Goal: Information Seeking & Learning: Learn about a topic

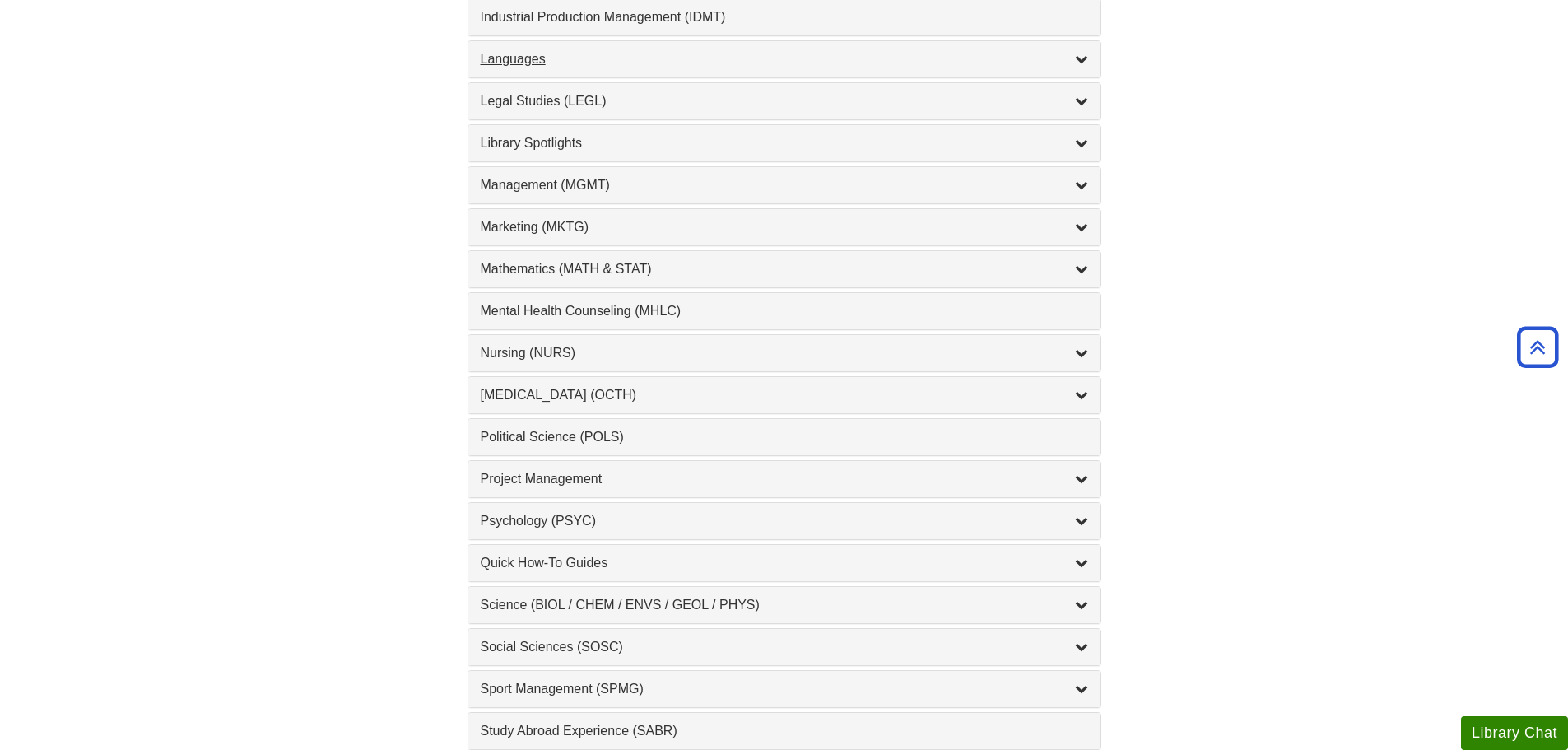
scroll to position [1646, 0]
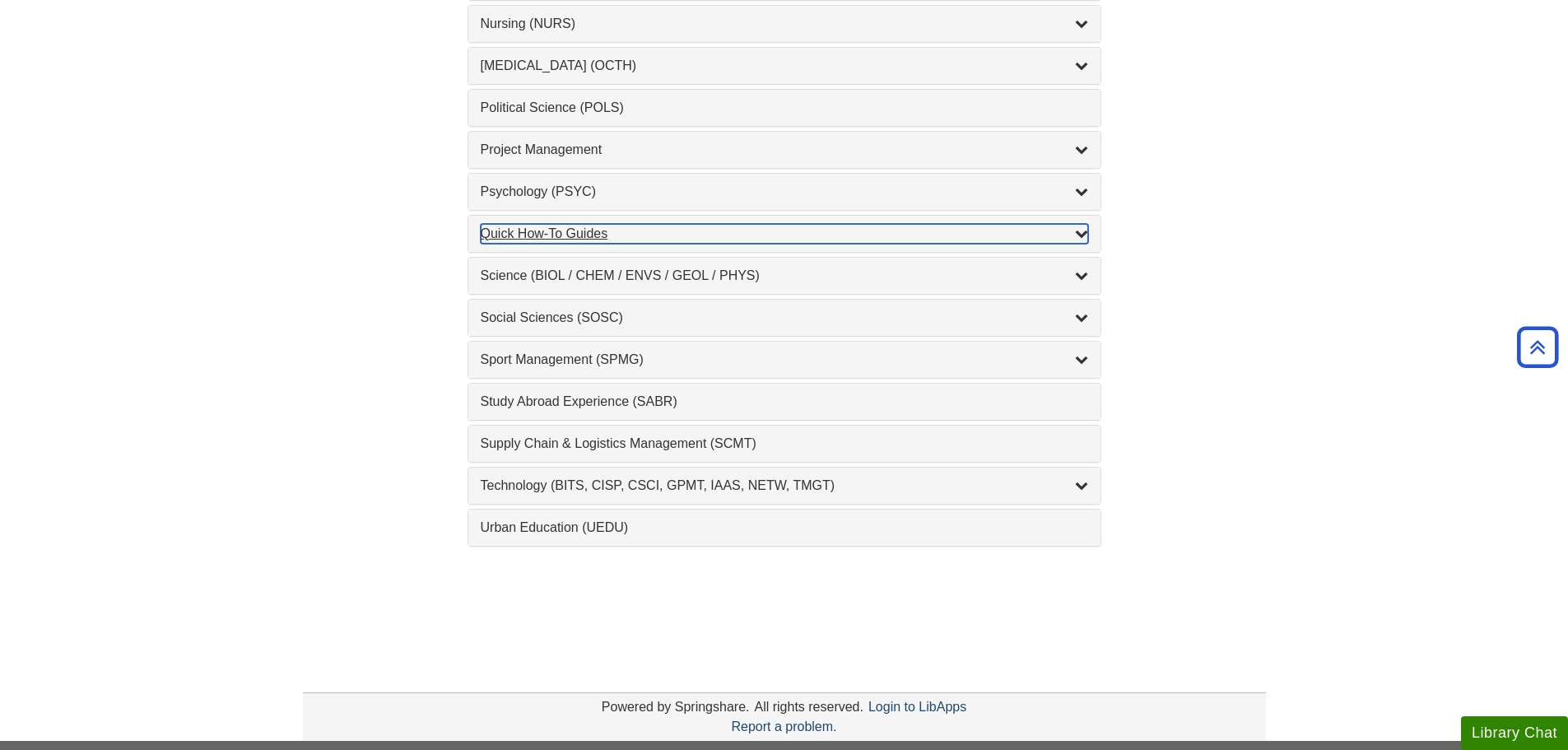
click at [633, 225] on div "Quick How-To Guides , 10 guides" at bounding box center [784, 234] width 608 height 19
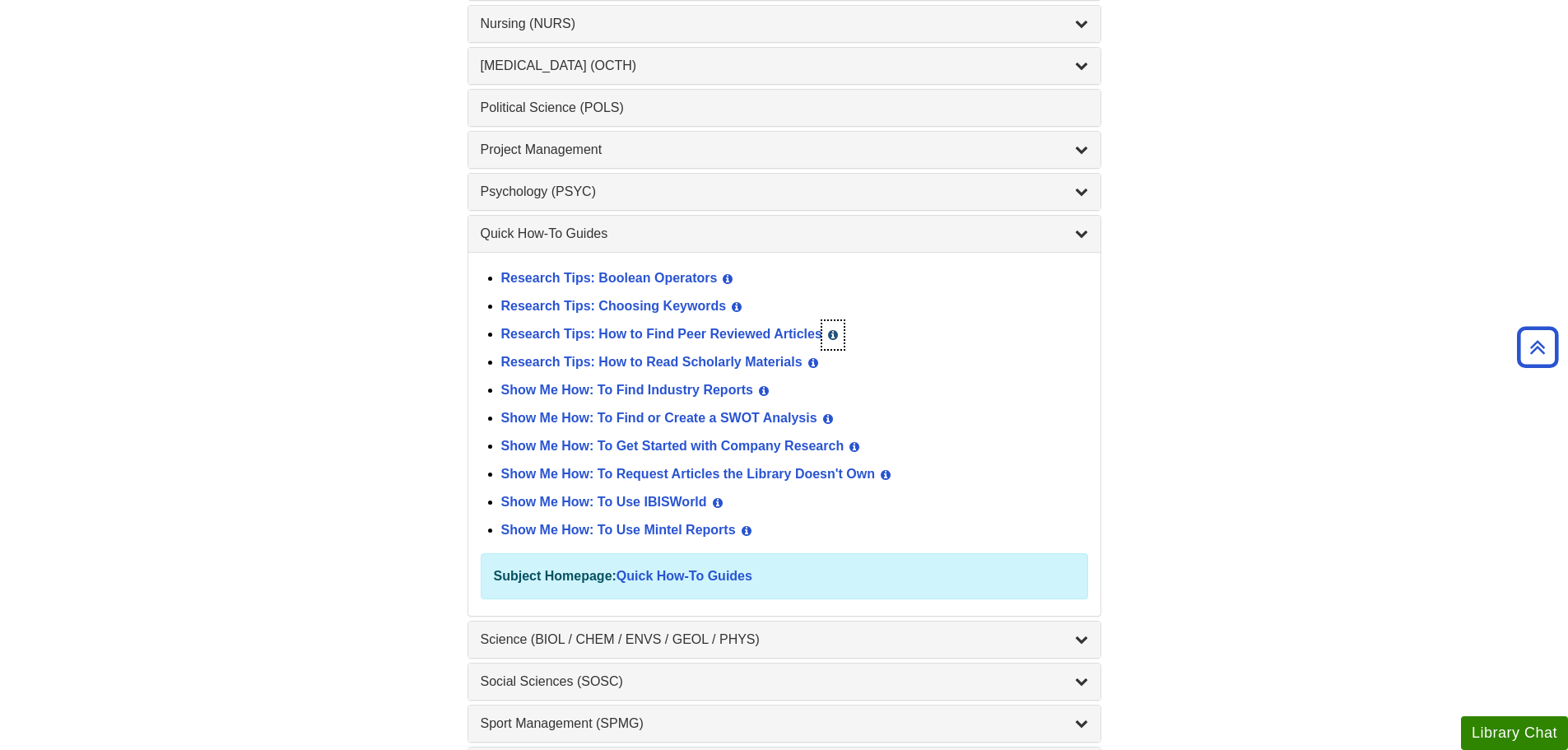
click at [841, 333] on button "View Guide Info" at bounding box center [833, 335] width 21 height 28
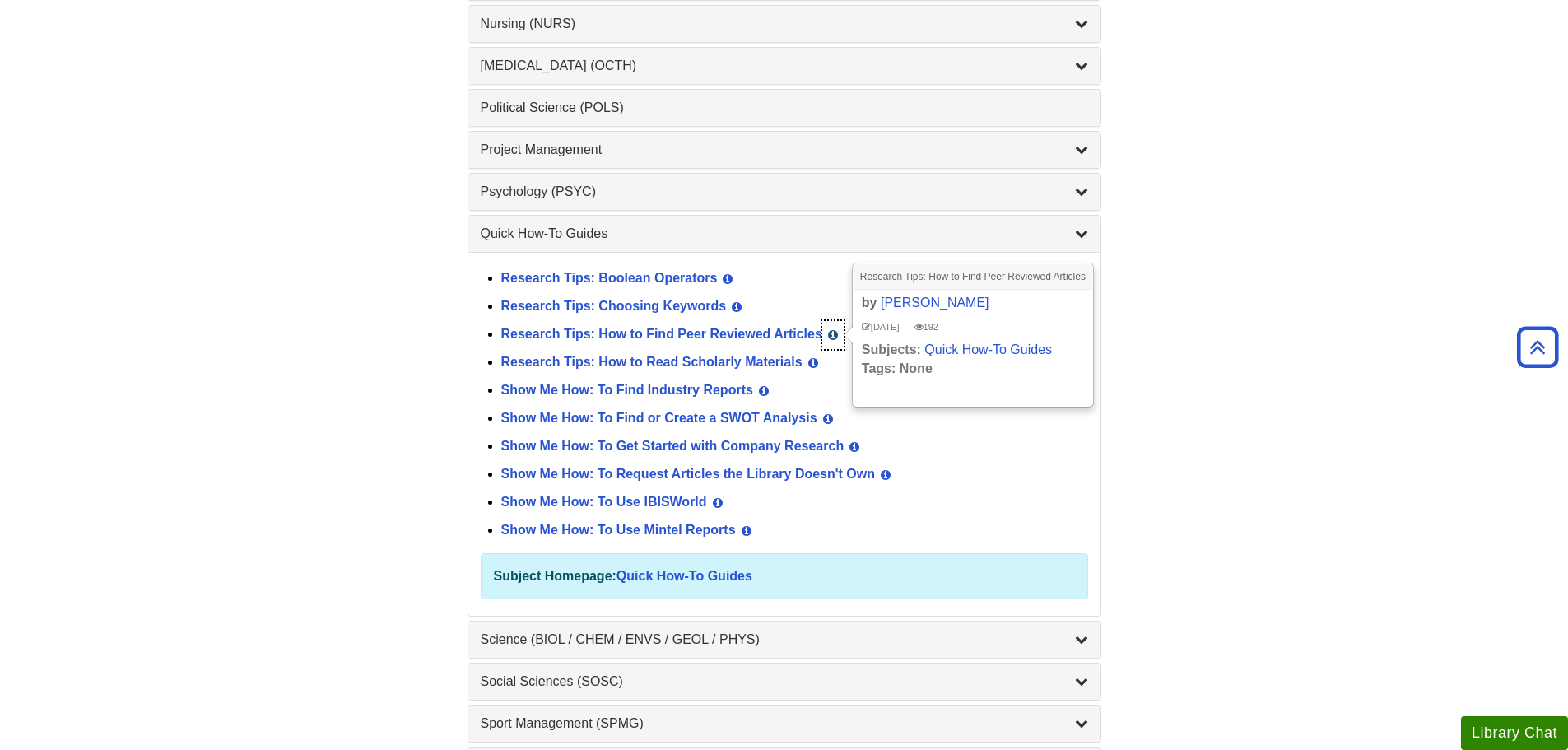
click at [836, 333] on icon "List of Subjects" at bounding box center [833, 334] width 10 height 11
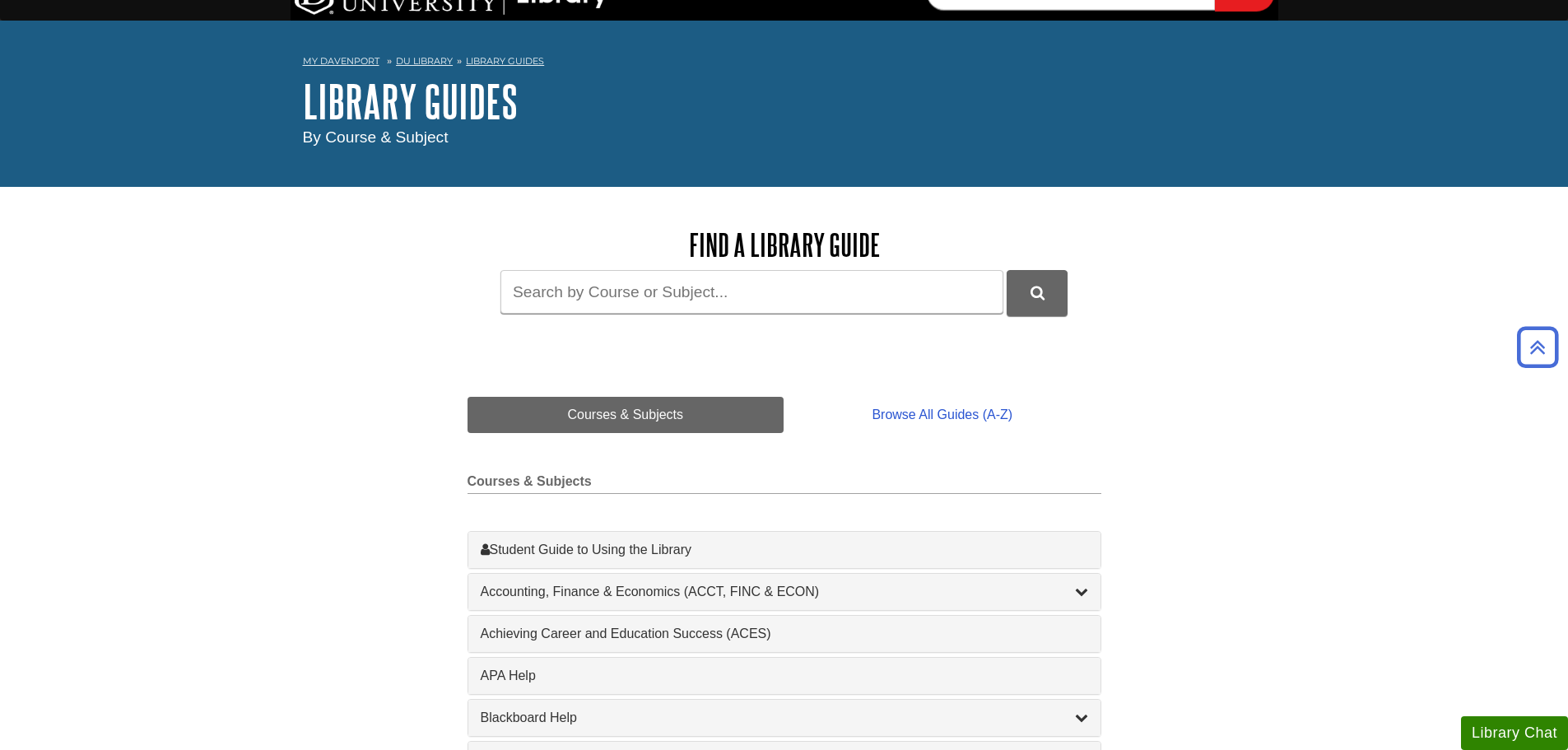
scroll to position [0, 0]
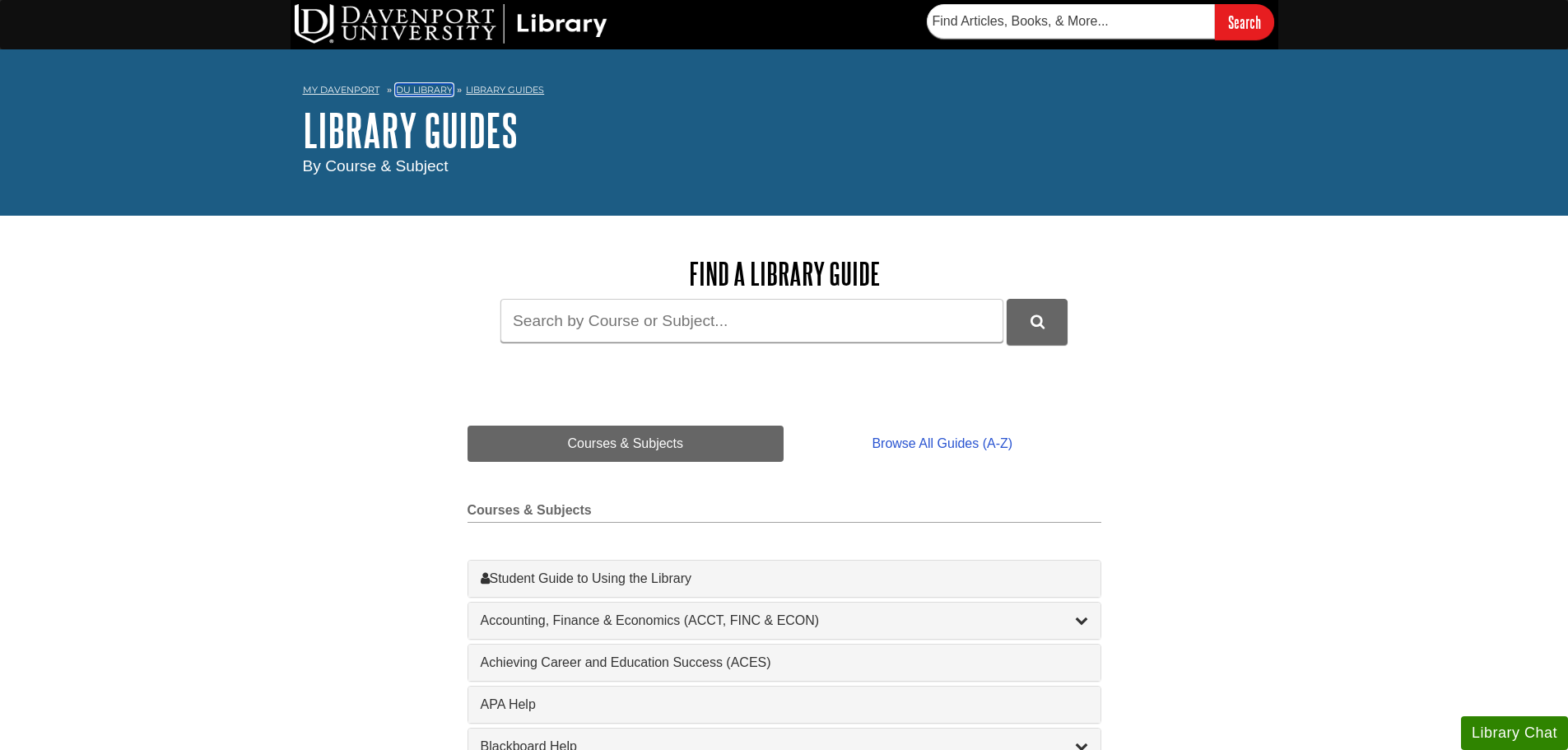
click at [446, 92] on link "DU Library" at bounding box center [424, 89] width 57 height 11
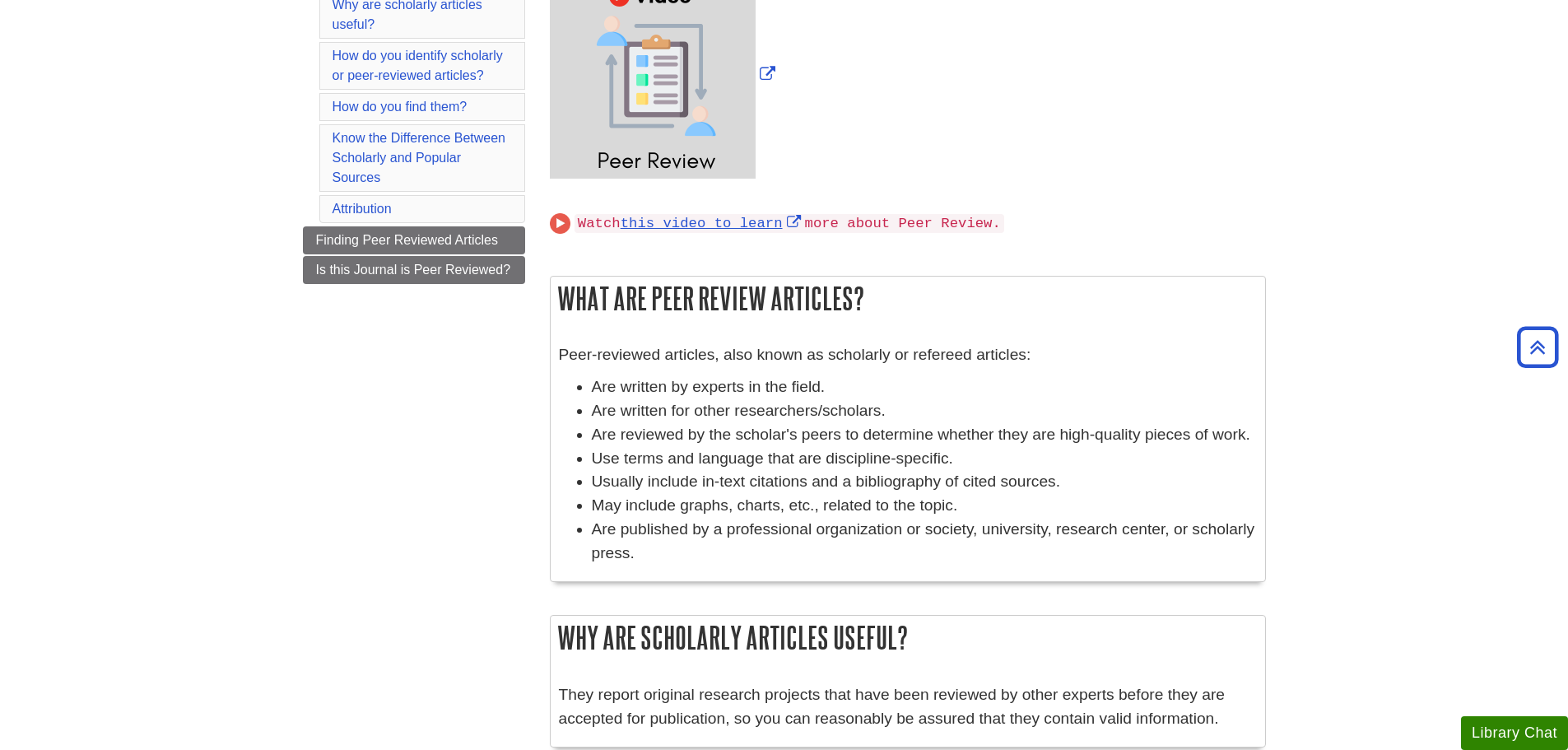
scroll to position [233, 0]
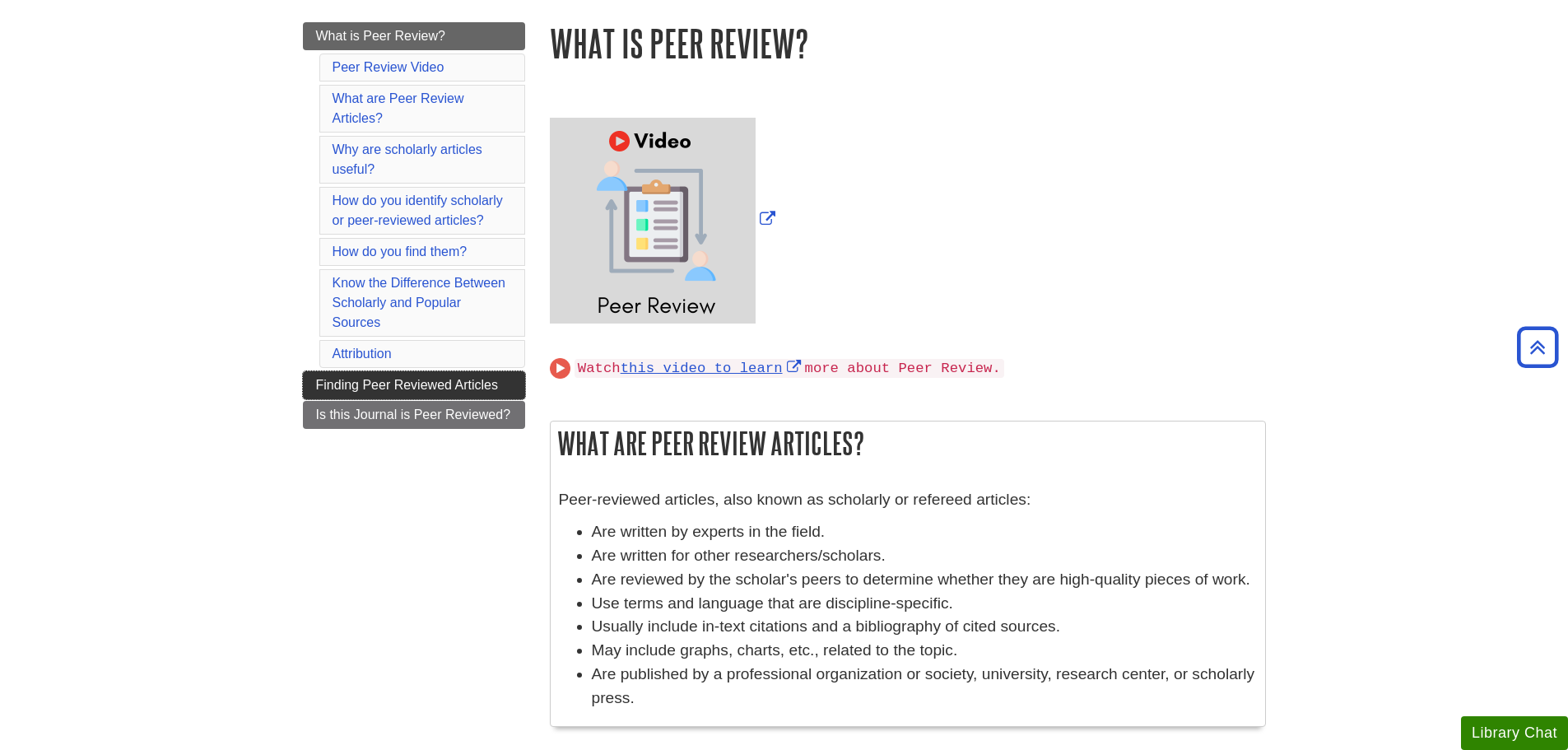
click at [322, 392] on span "Finding Peer Reviewed Articles" at bounding box center [406, 385] width 182 height 14
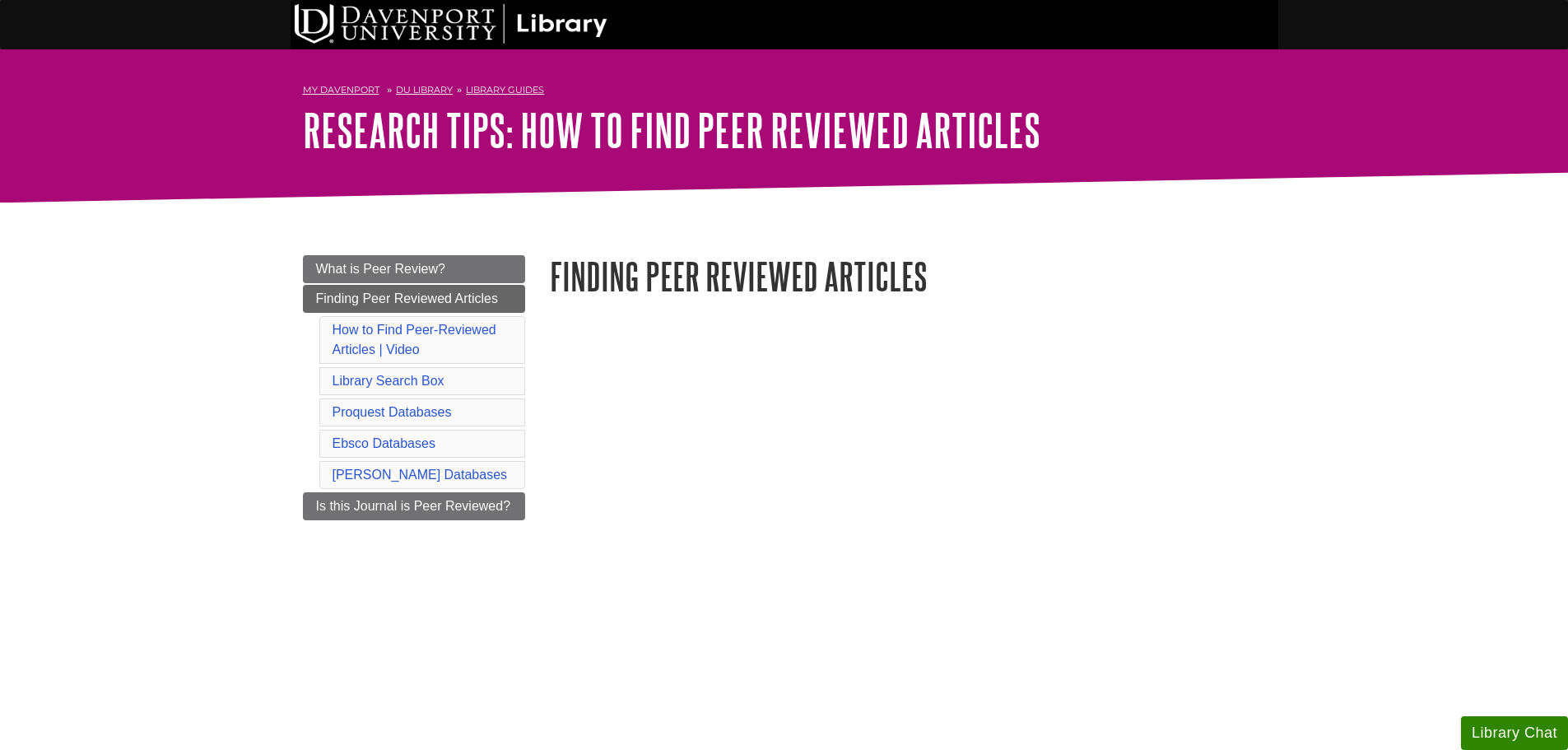
click at [487, 259] on link "What is Peer Review?" at bounding box center [413, 269] width 222 height 28
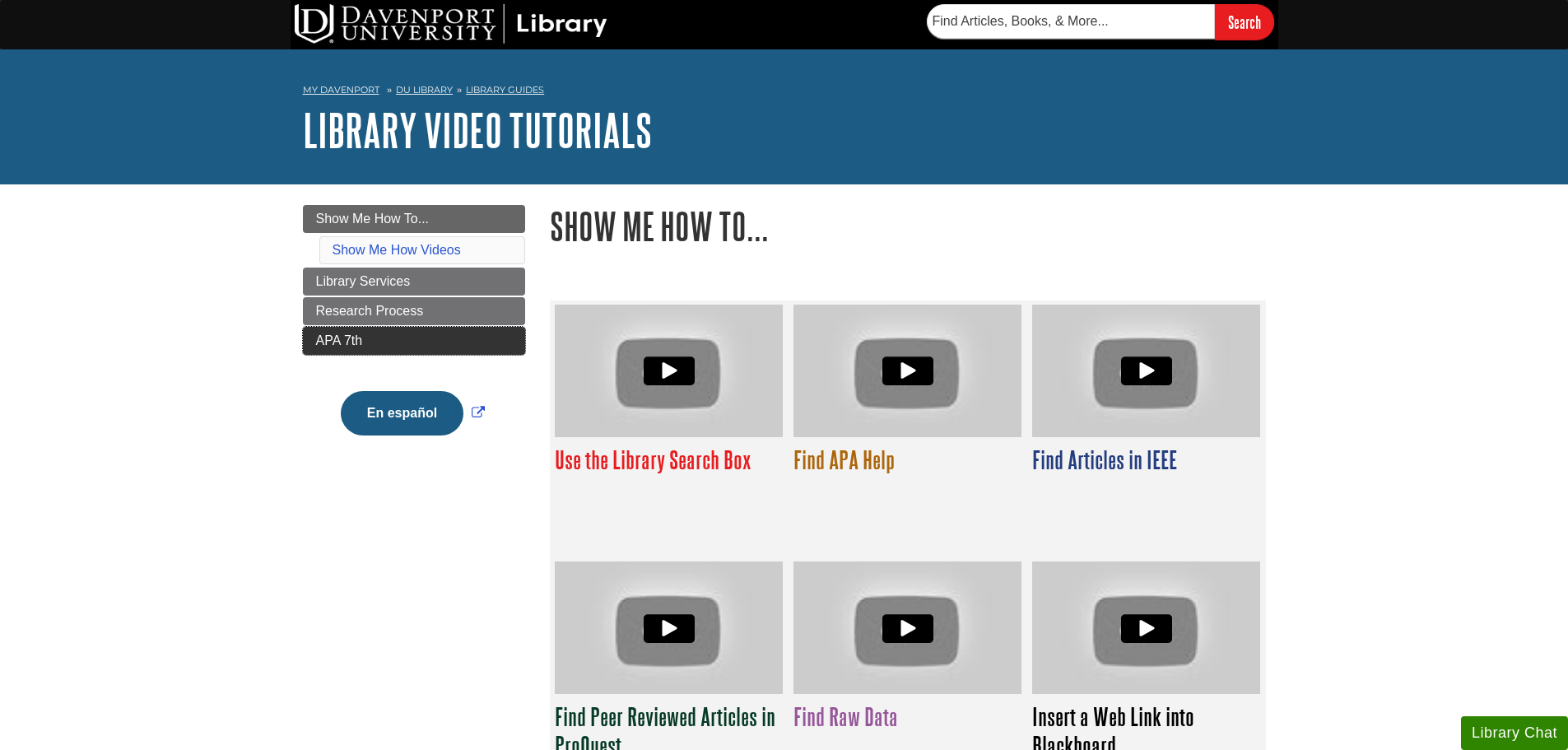
click at [313, 344] on link "APA 7th" at bounding box center [413, 341] width 222 height 28
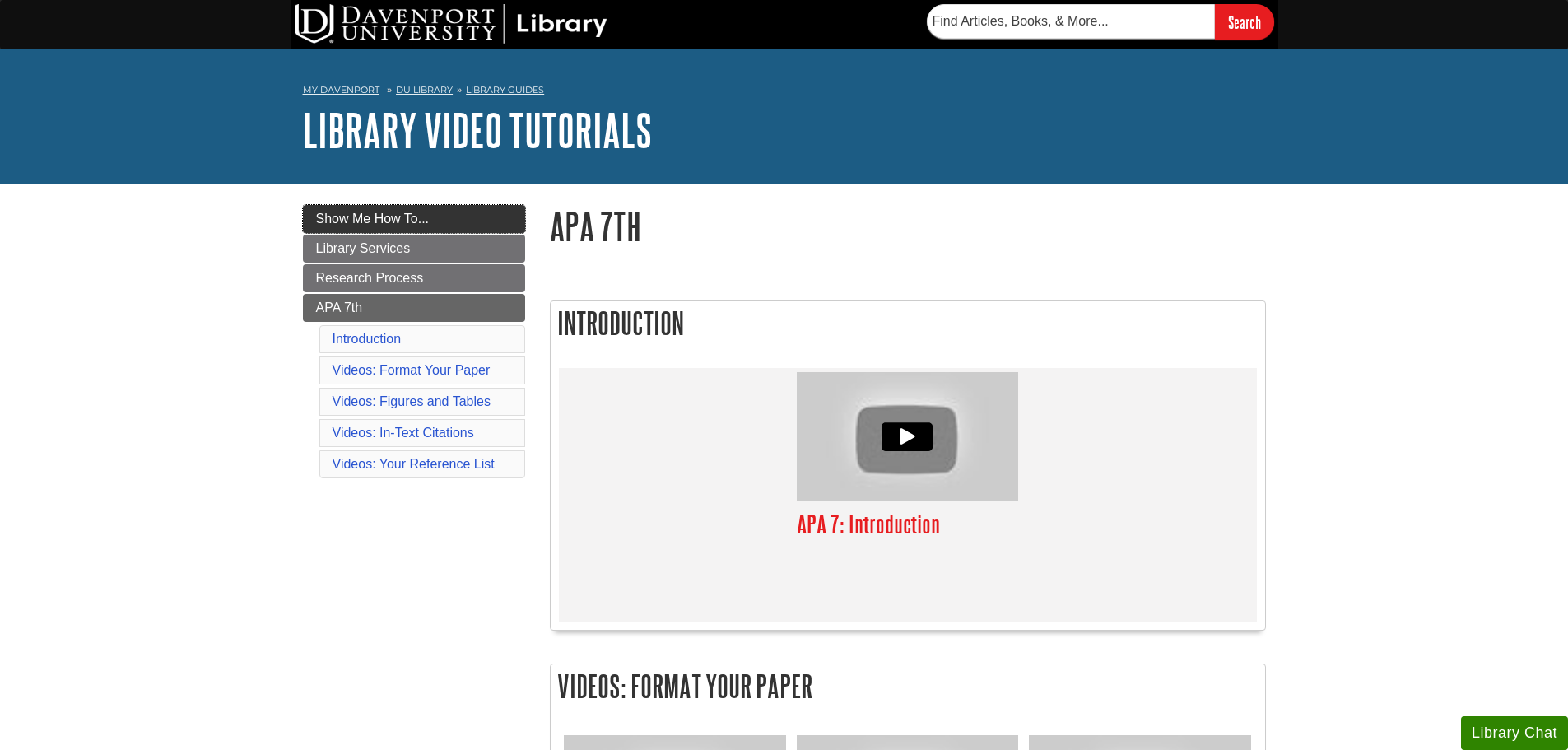
click at [517, 210] on link "Show Me How To..." at bounding box center [413, 219] width 222 height 28
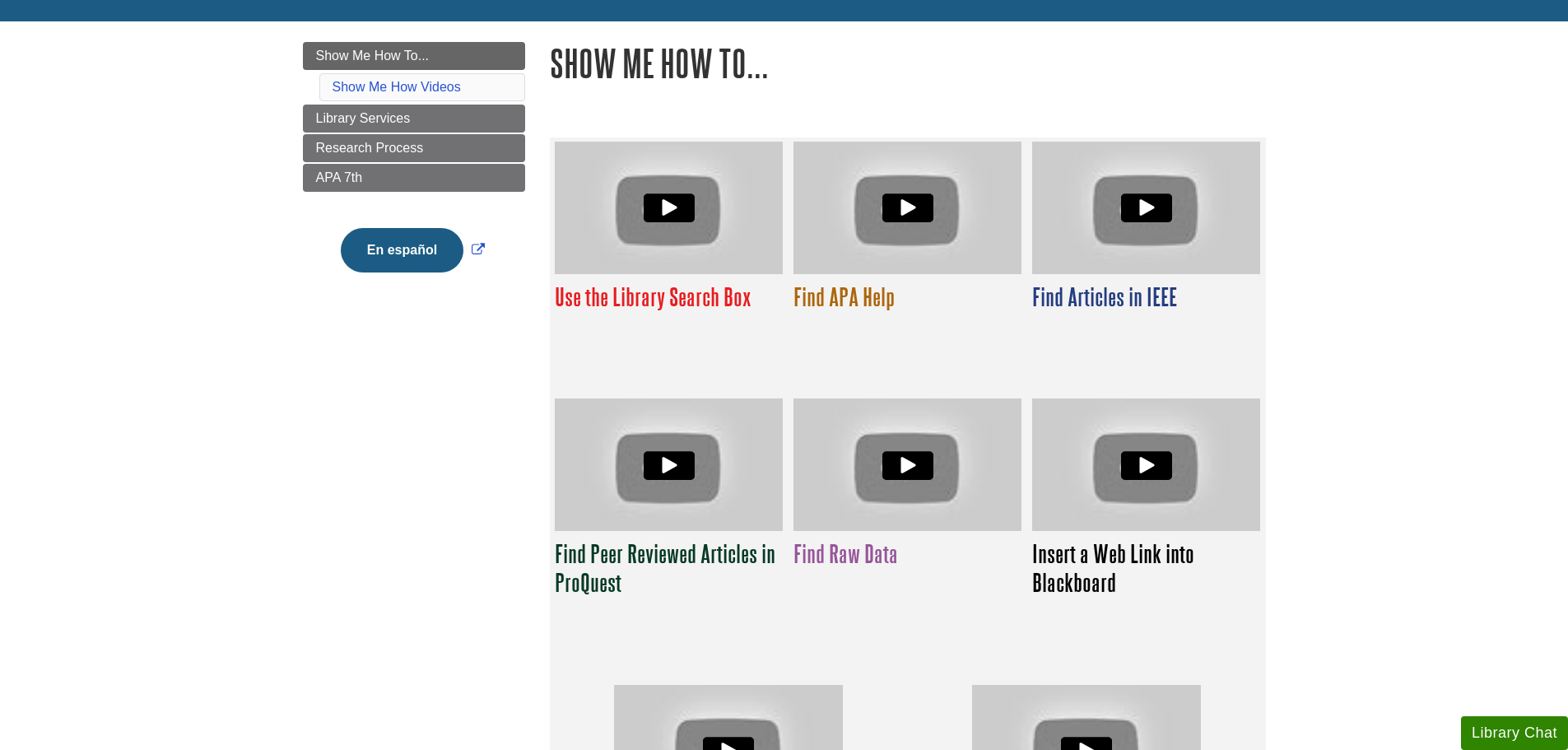
scroll to position [164, 0]
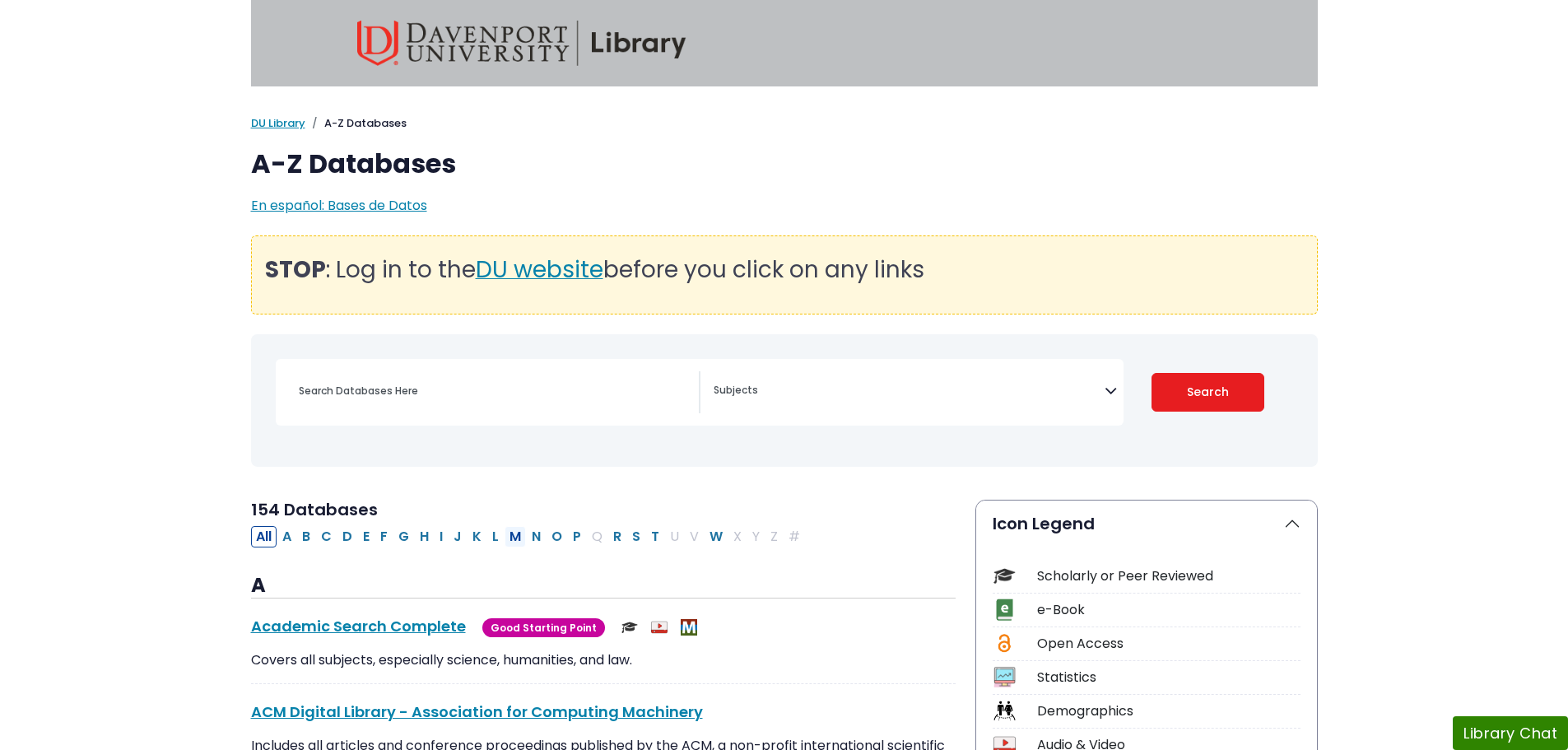
click at [518, 539] on button "M" at bounding box center [515, 536] width 21 height 21
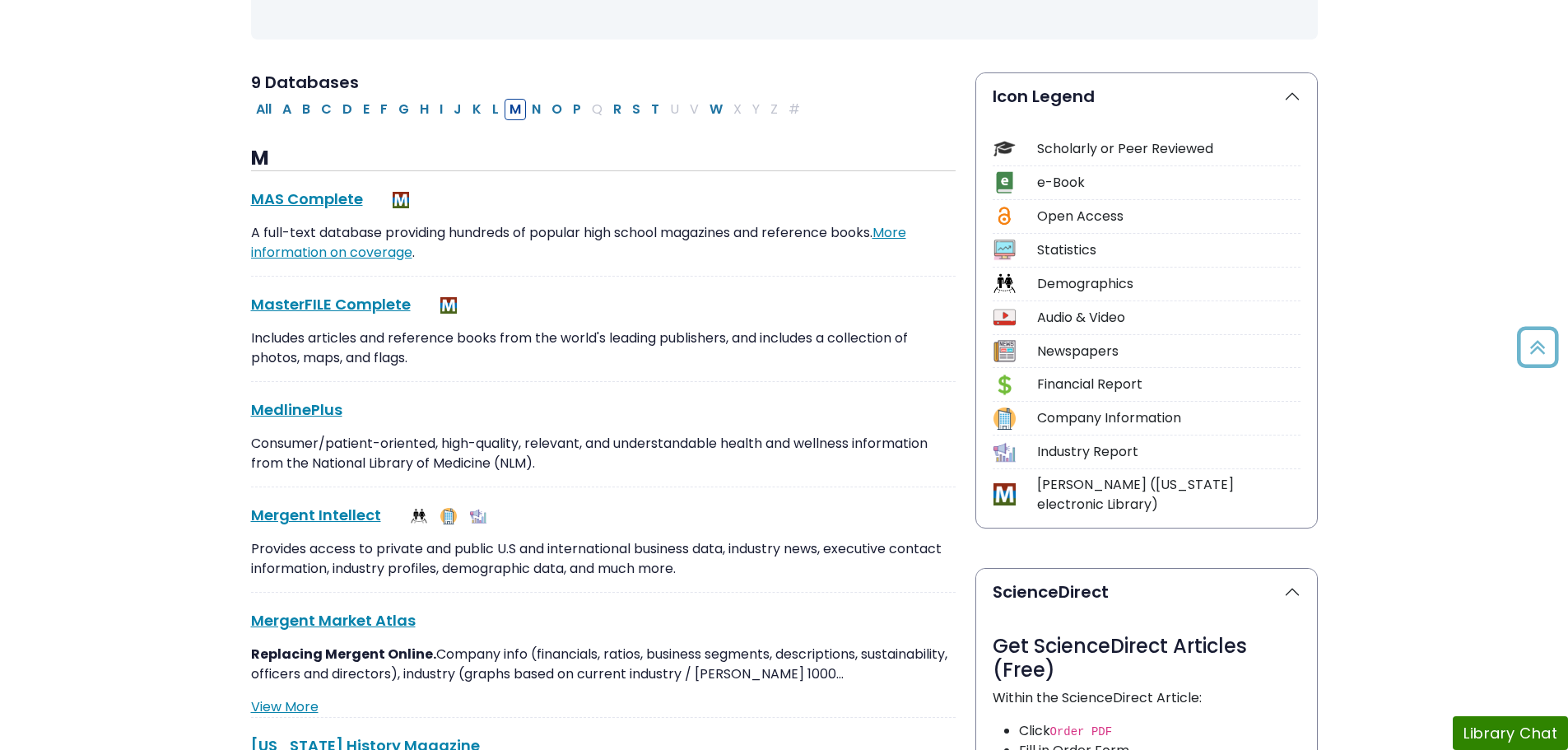
scroll to position [576, 0]
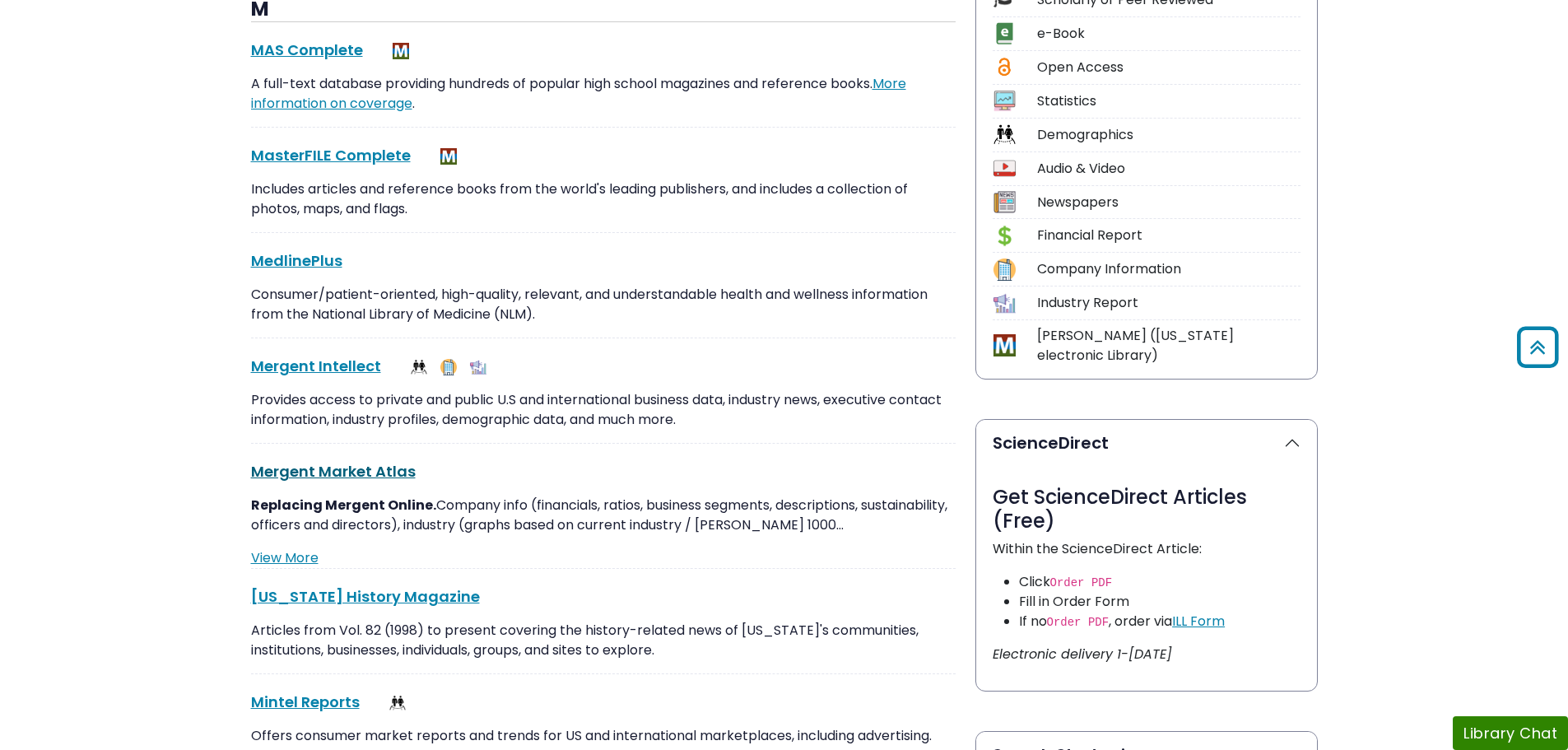
click at [360, 474] on link "Mergent Market Atlas This link opens in a new window" at bounding box center [332, 470] width 164 height 20
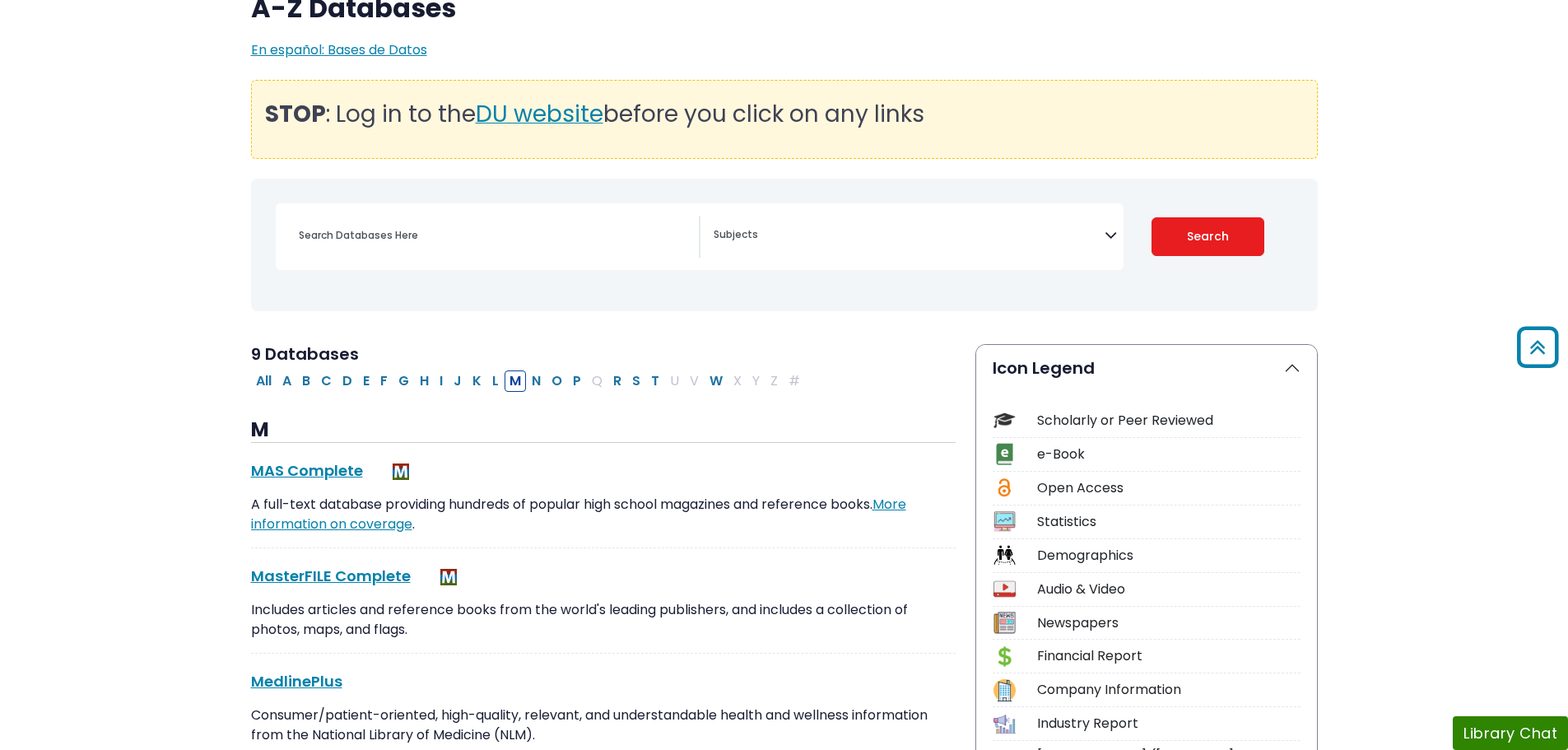
scroll to position [0, 0]
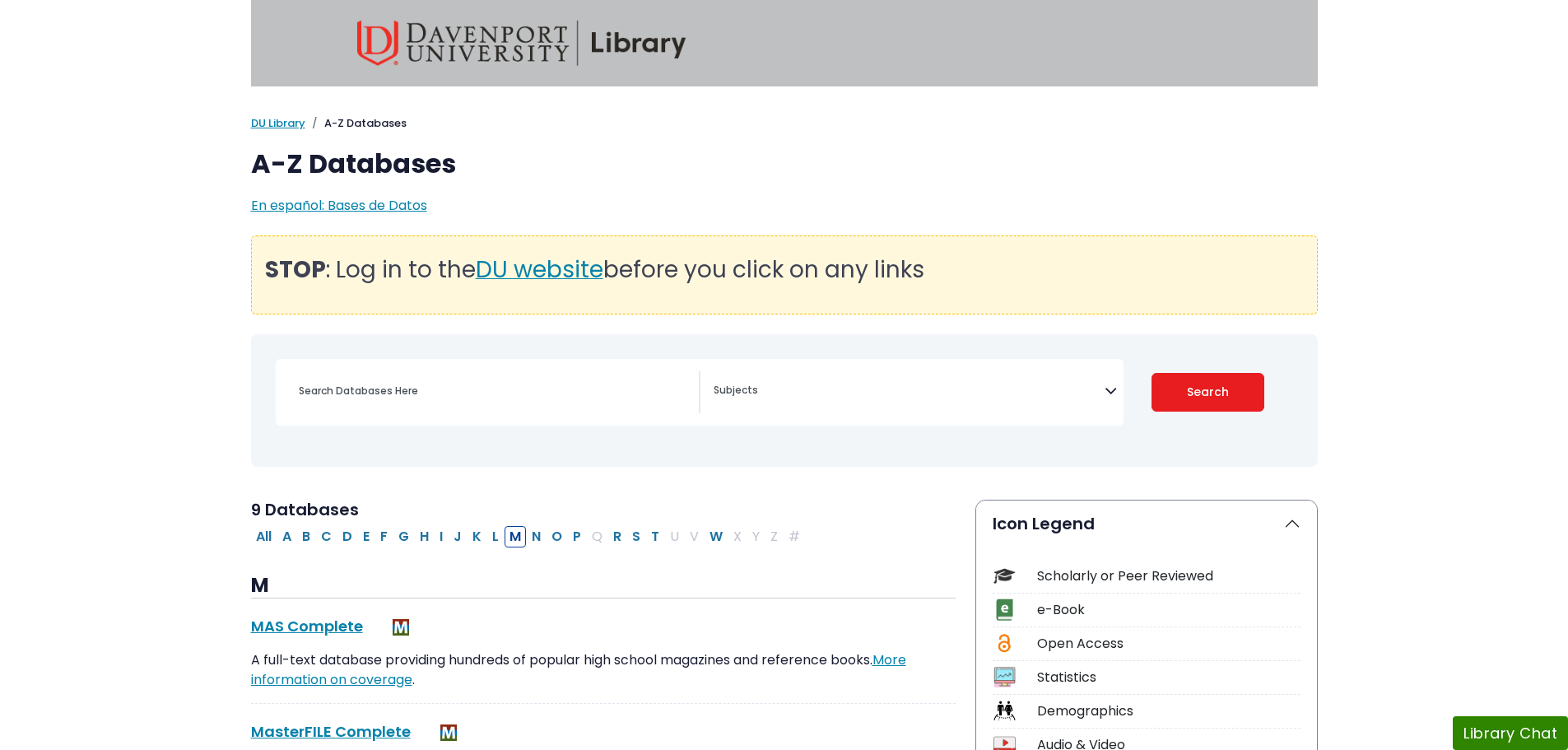
click at [959, 398] on textarea "Search" at bounding box center [909, 391] width 391 height 13
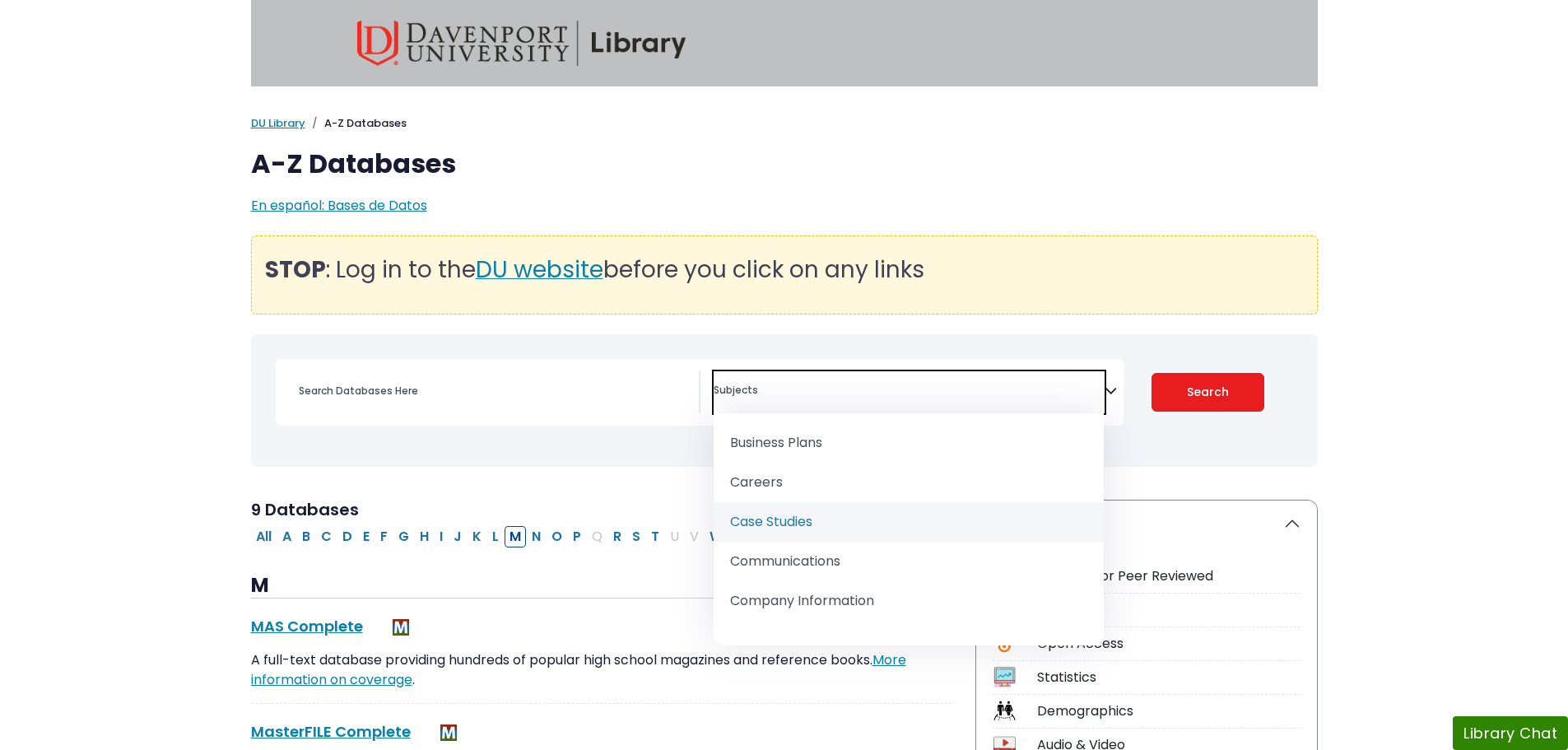
scroll to position [329, 0]
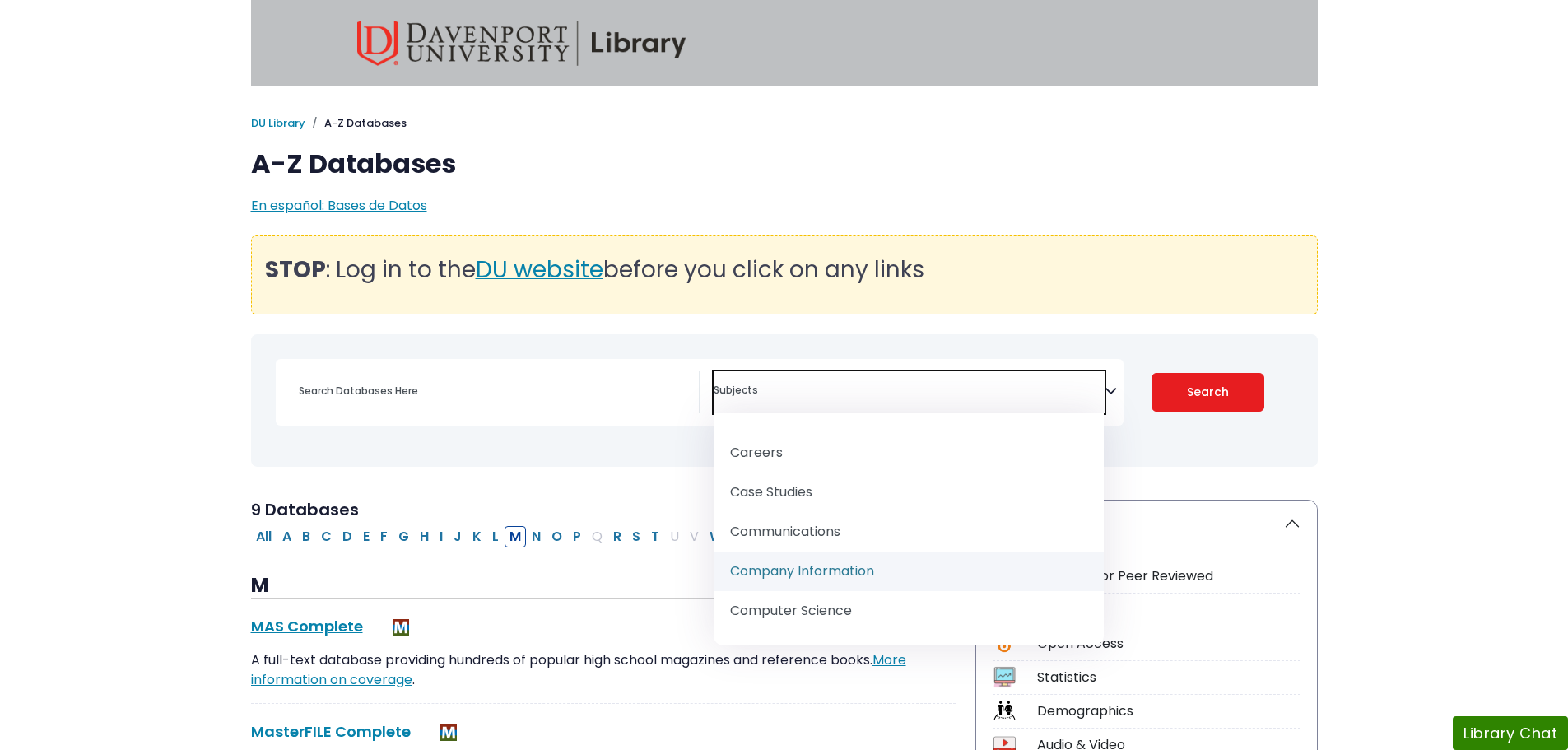
select select "219046"
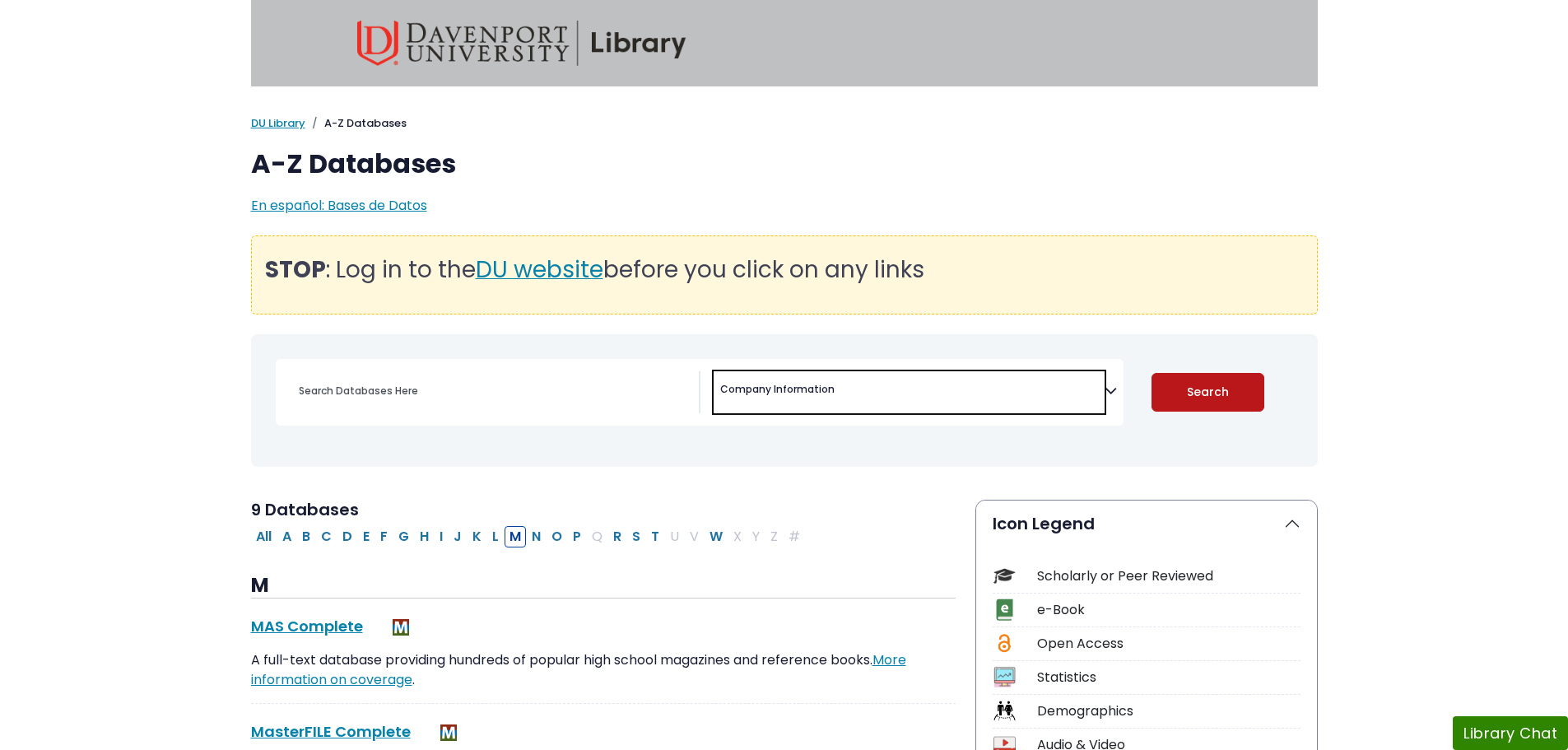
click at [1194, 388] on button "Search" at bounding box center [1207, 392] width 113 height 39
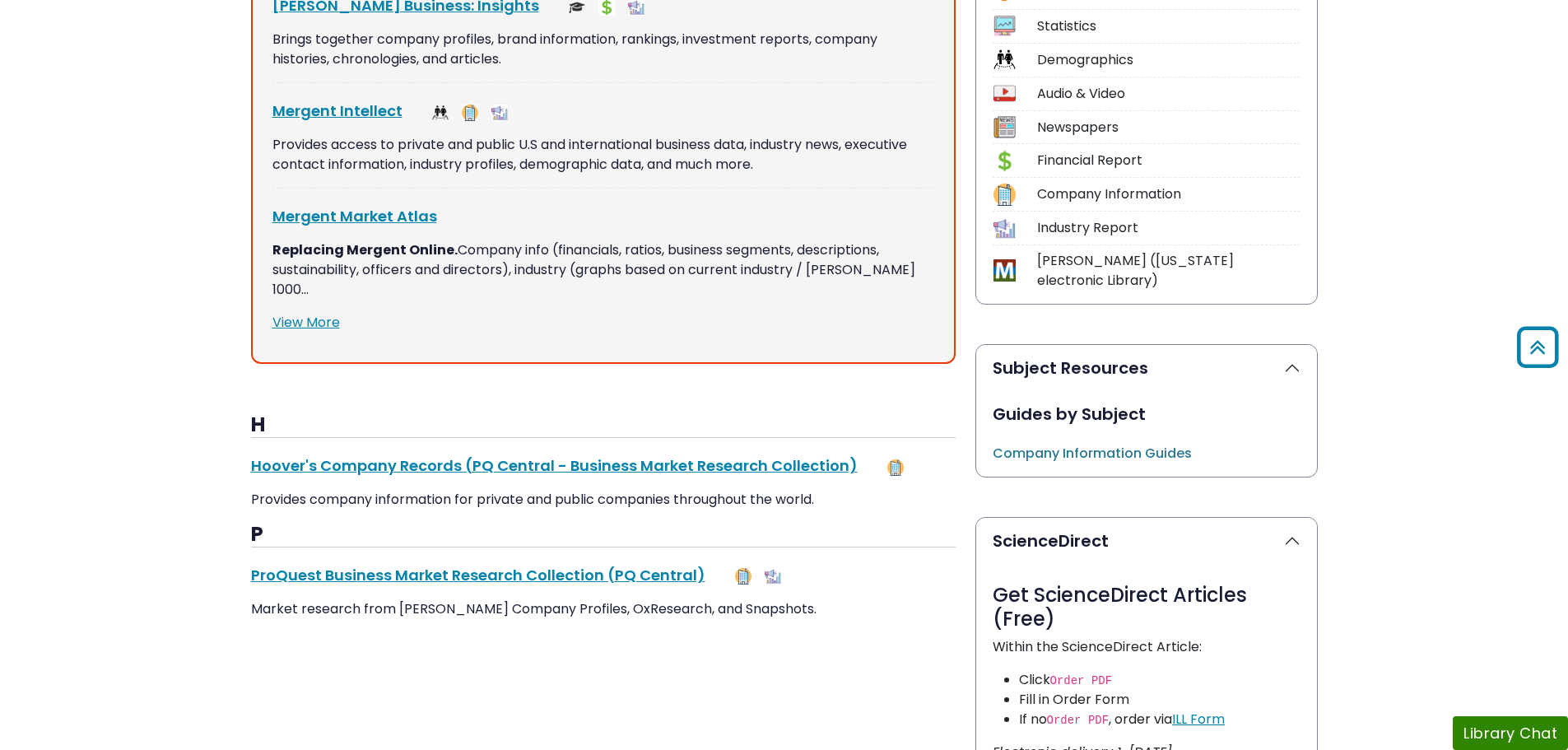
scroll to position [494, 0]
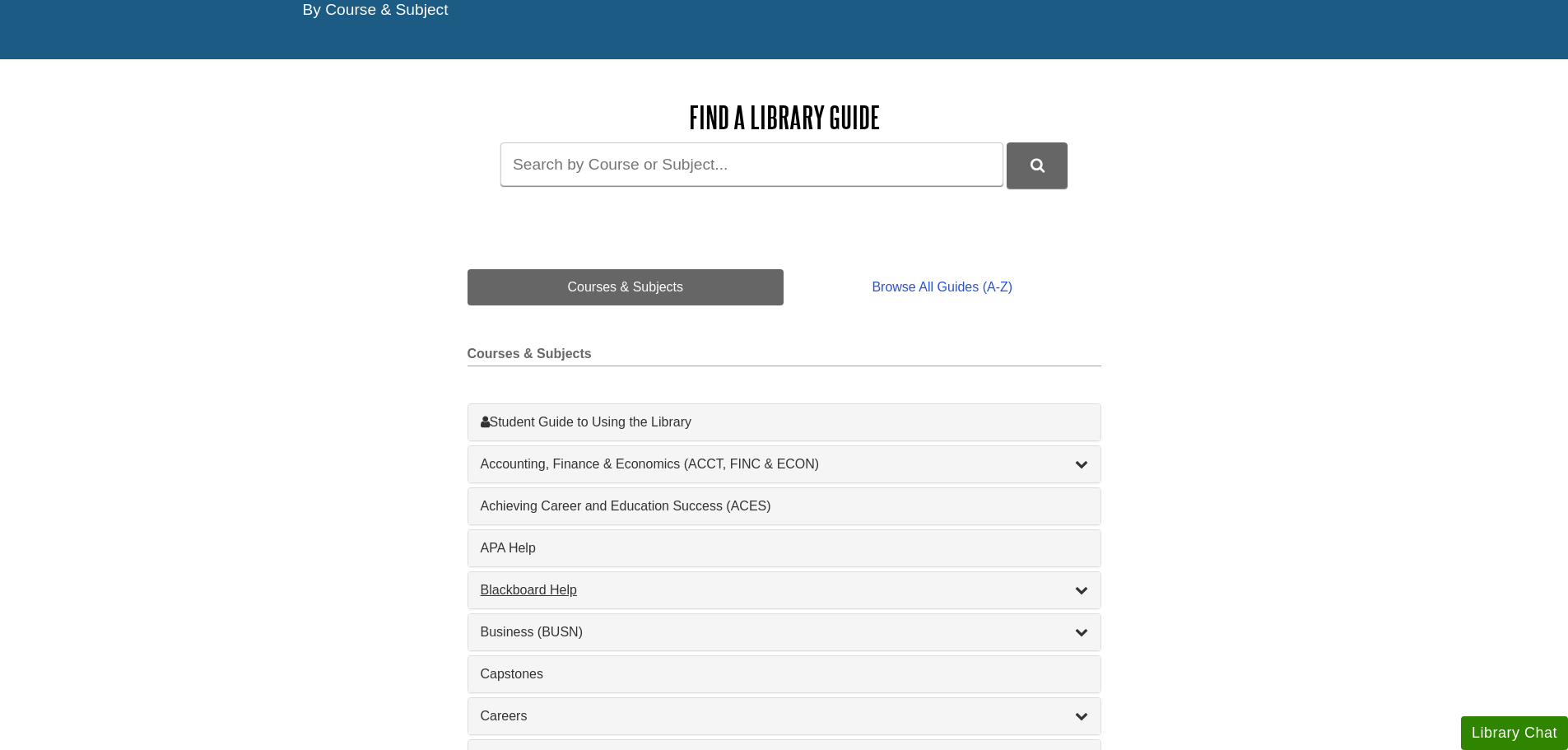
scroll to position [247, 0]
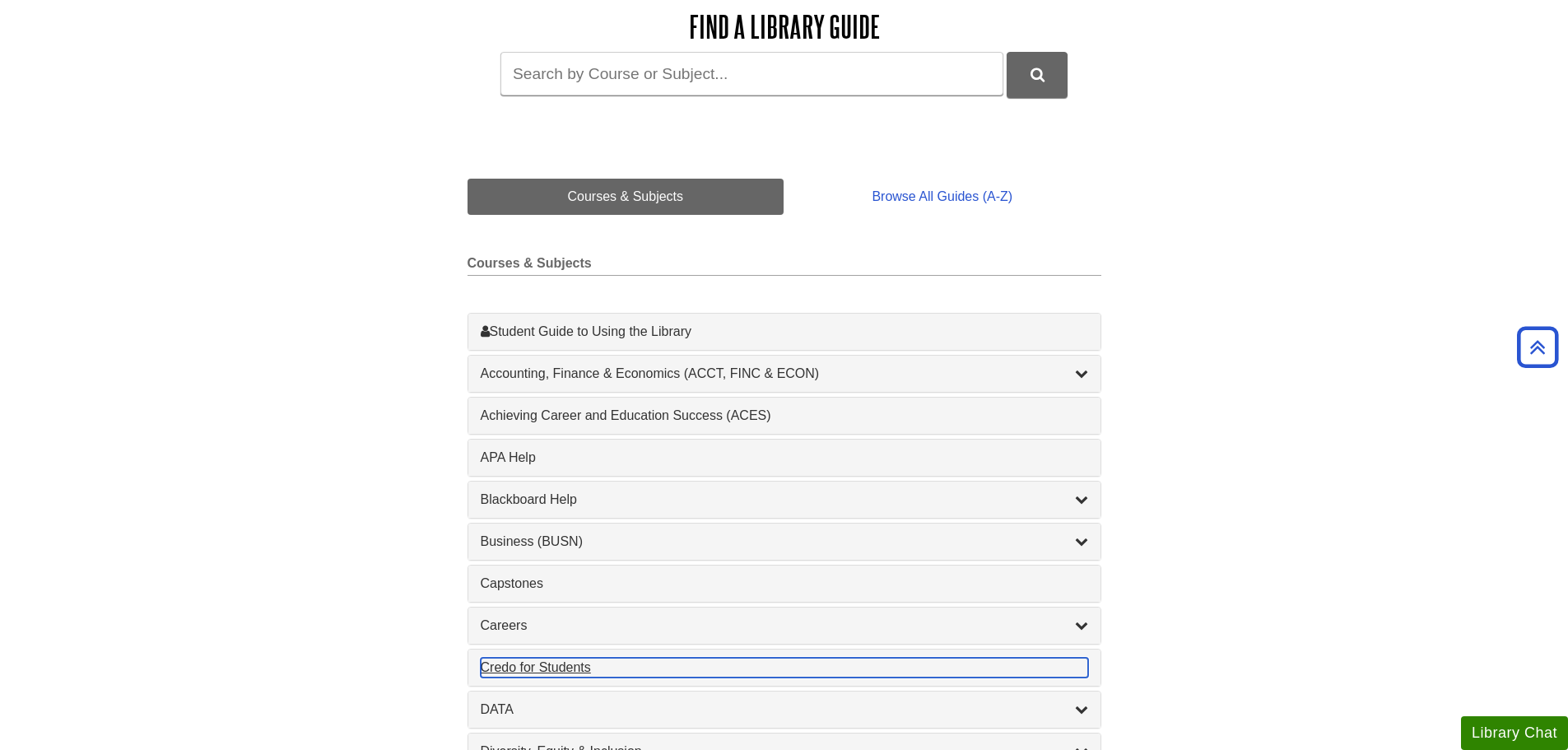
click at [510, 669] on div "Credo for Students , 1 guides" at bounding box center [784, 667] width 608 height 19
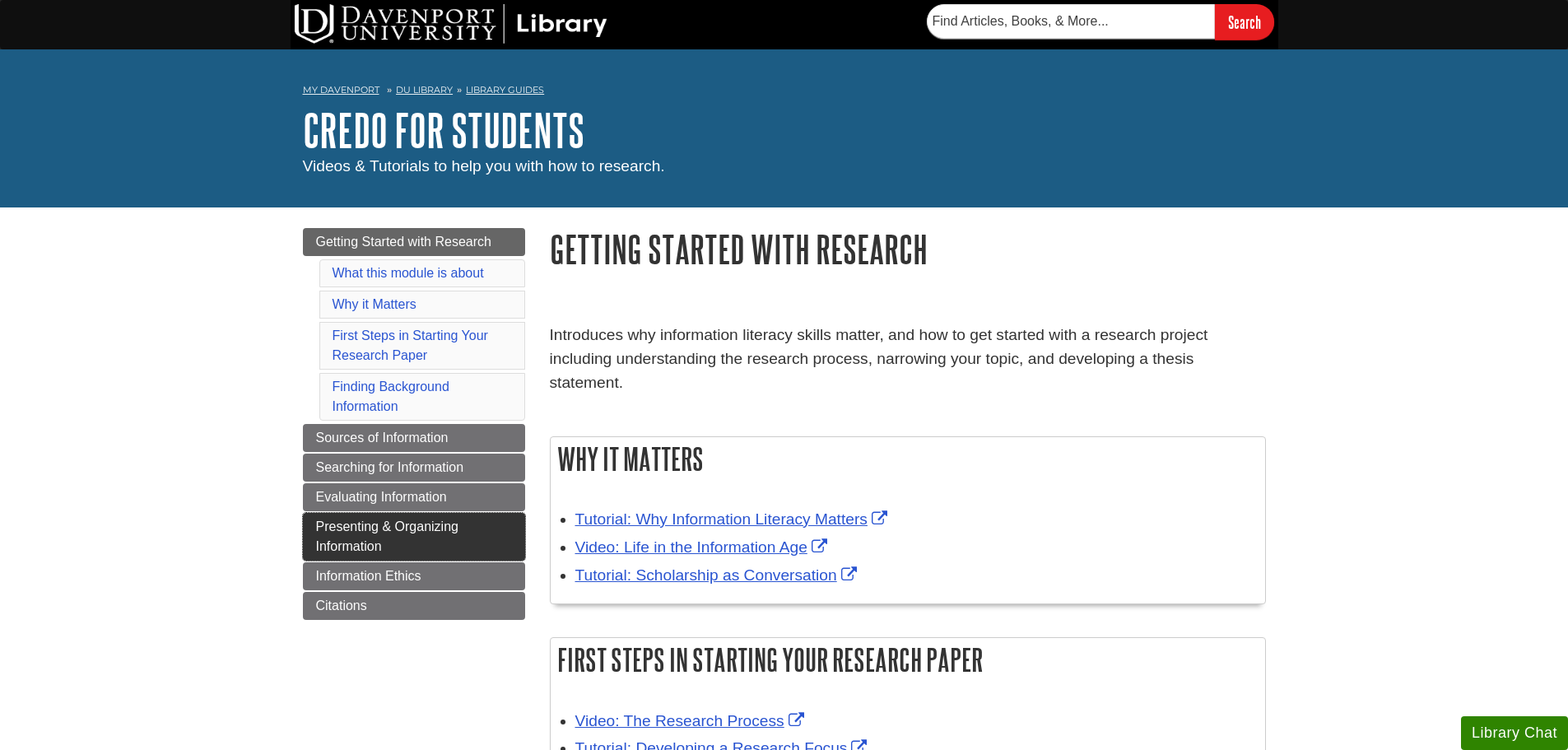
click at [389, 549] on link "Presenting & Organizing Information" at bounding box center [413, 536] width 222 height 47
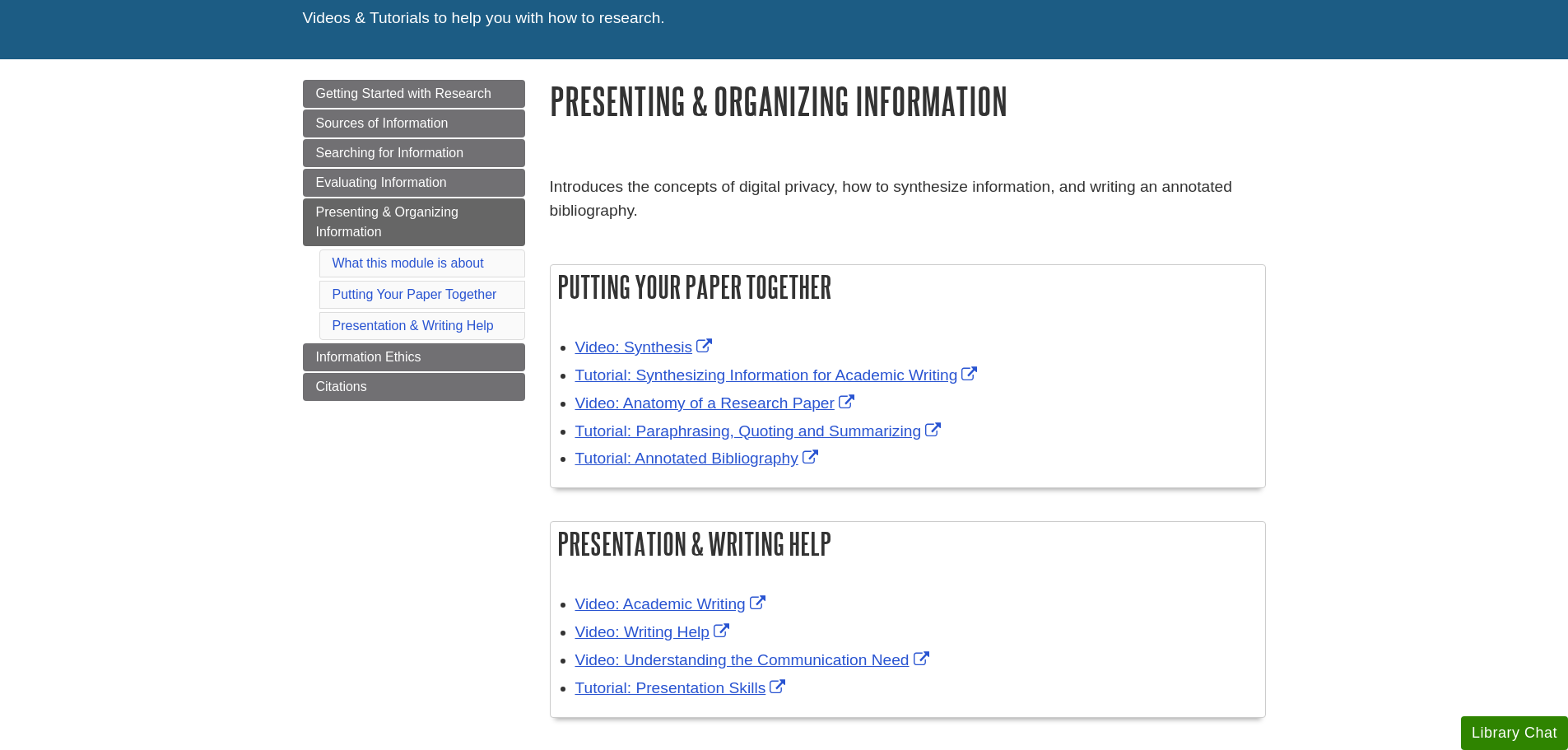
scroll to position [164, 0]
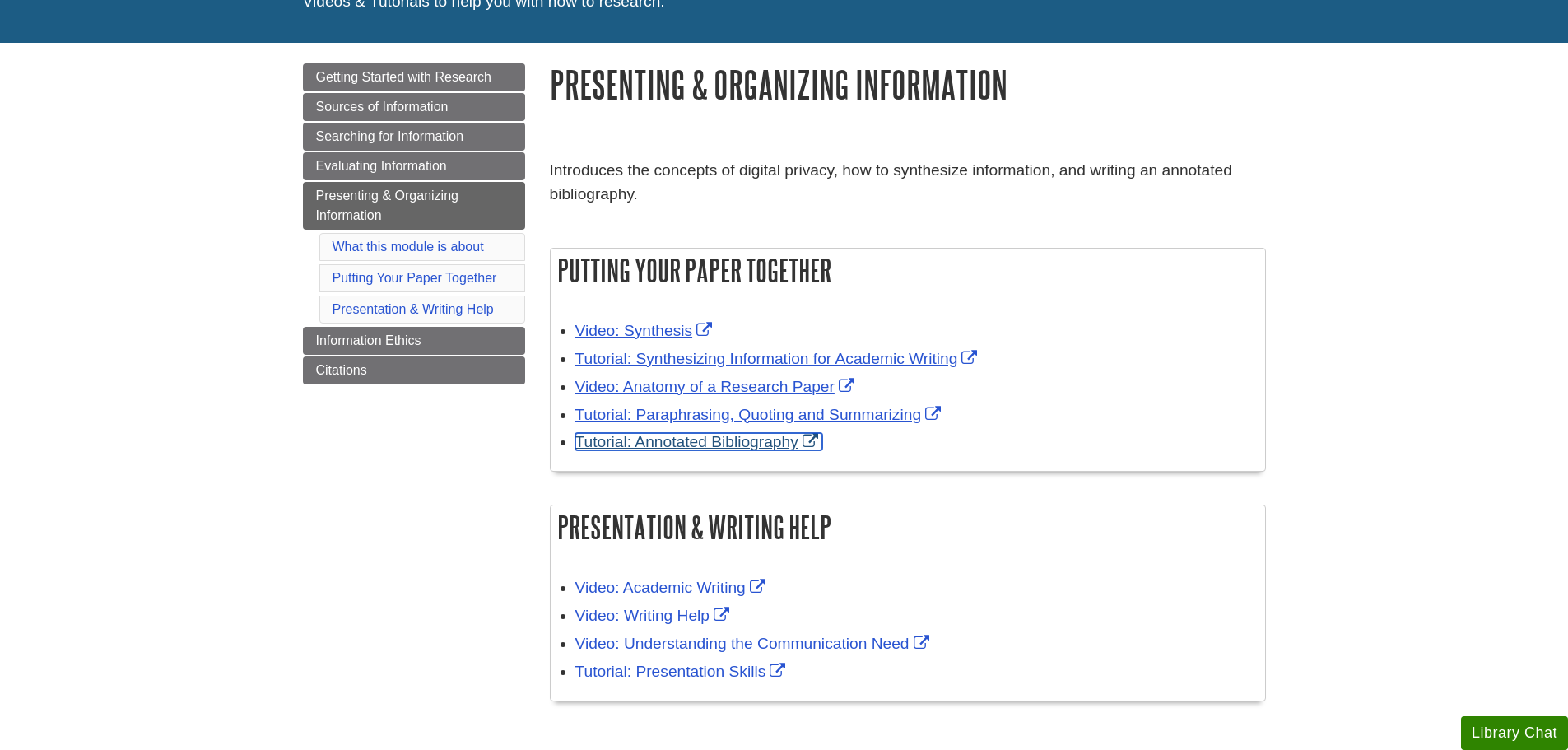
click at [773, 442] on link "Tutorial: Annotated Bibliography" at bounding box center [698, 441] width 247 height 18
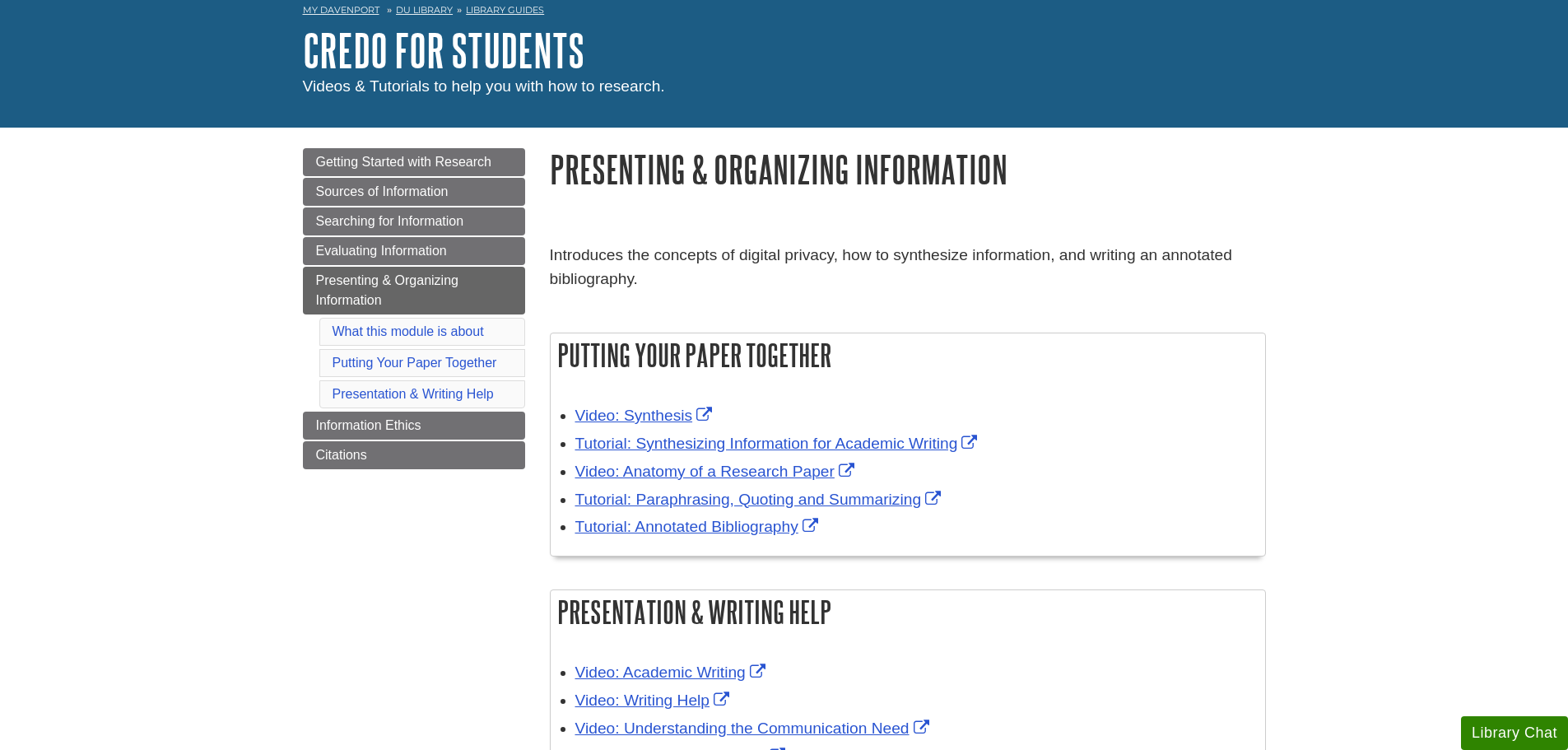
scroll to position [0, 0]
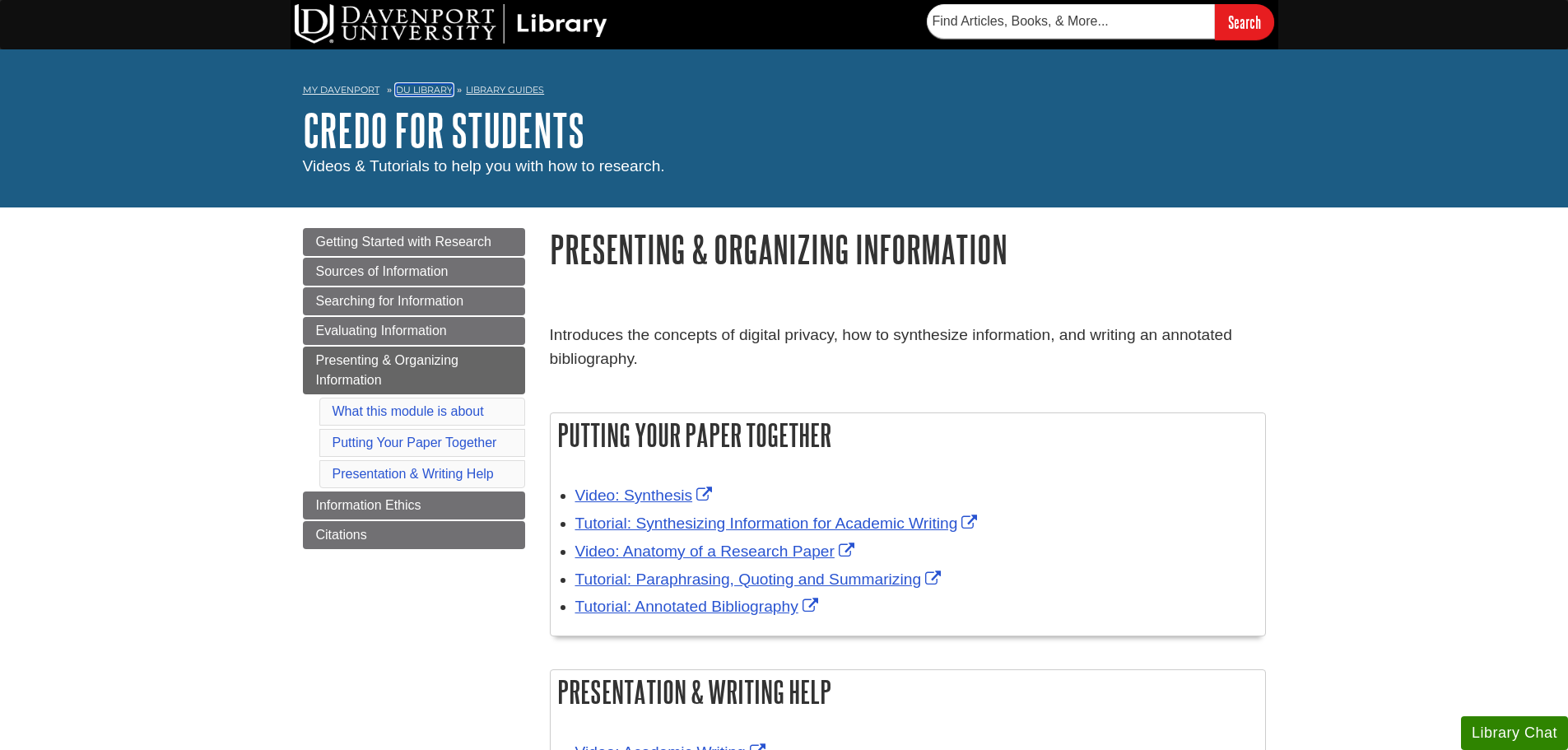
click at [406, 87] on link "DU Library" at bounding box center [424, 89] width 57 height 11
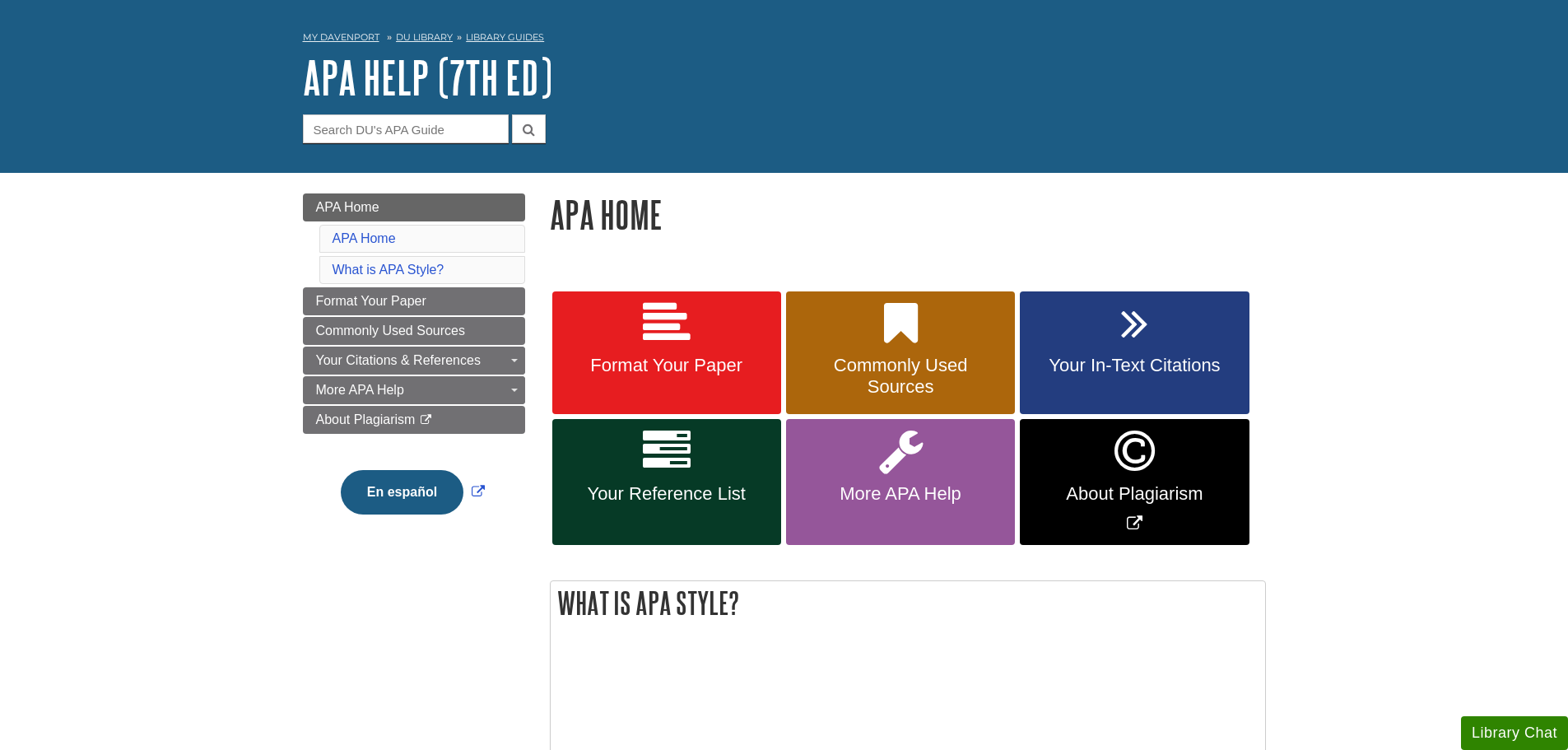
scroll to position [83, 0]
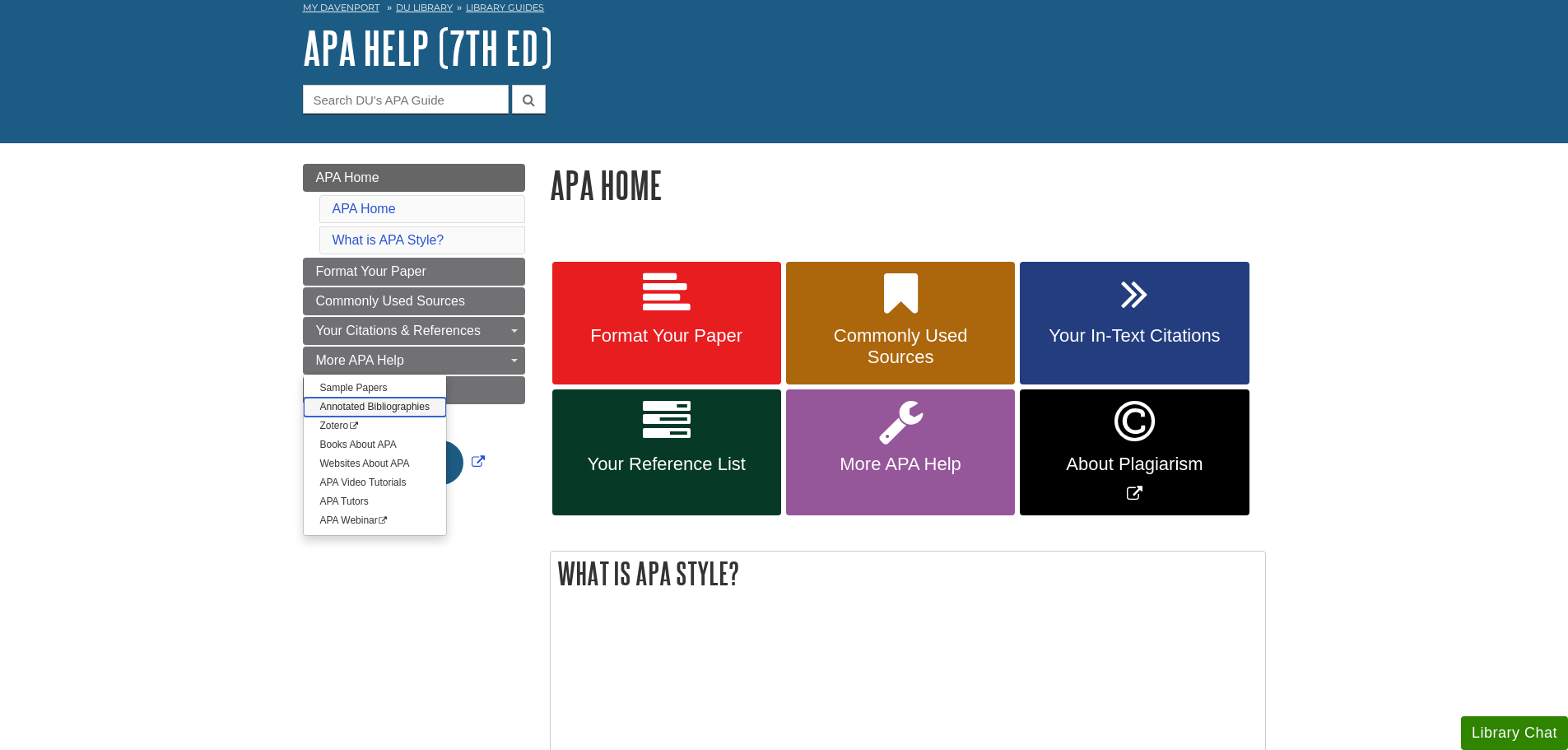
click at [336, 404] on link "Annotated Bibliographies" at bounding box center [375, 407] width 142 height 19
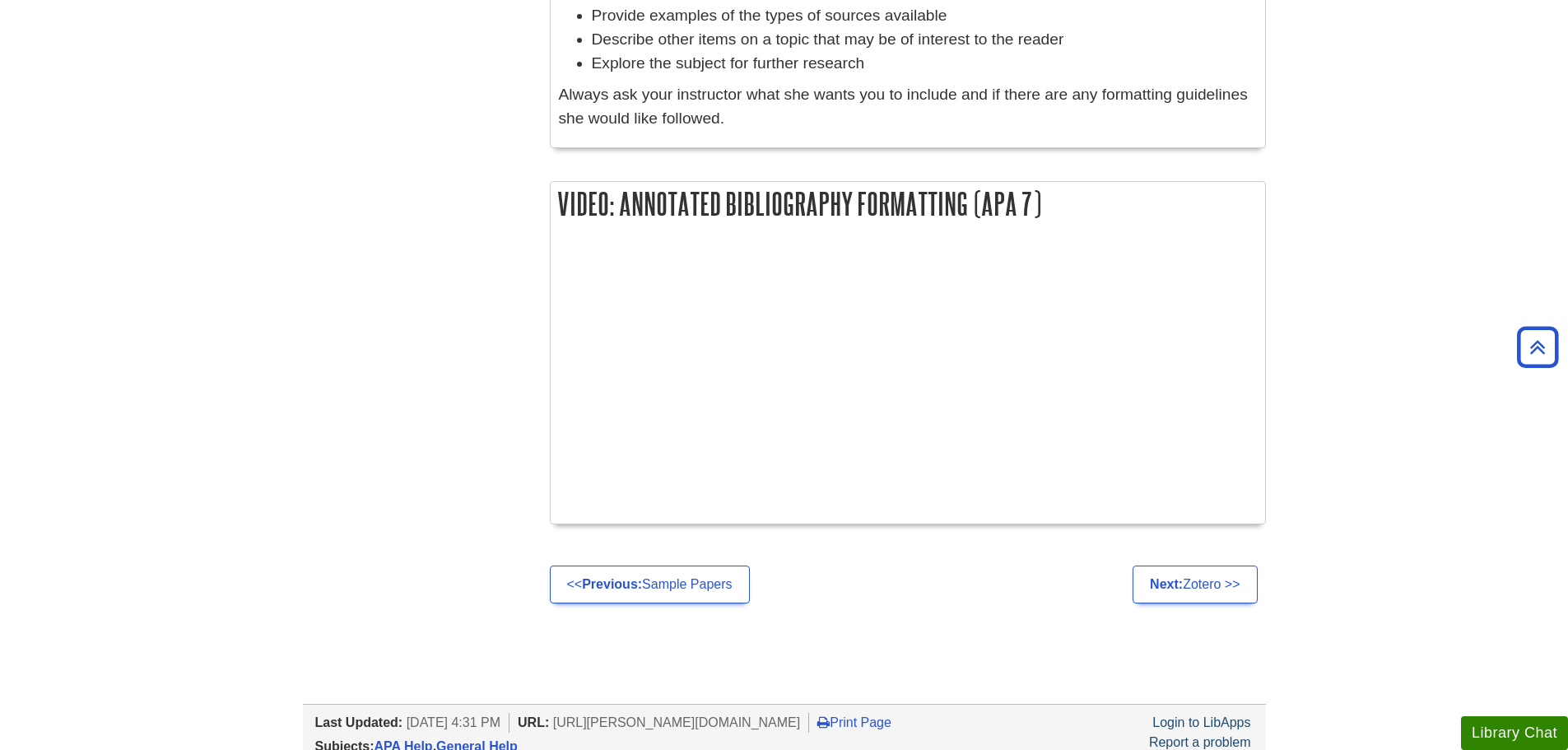
scroll to position [1729, 0]
click at [1212, 203] on h2 "Video: Annotated Bibliography Formatting (APA 7)" at bounding box center [908, 203] width 714 height 44
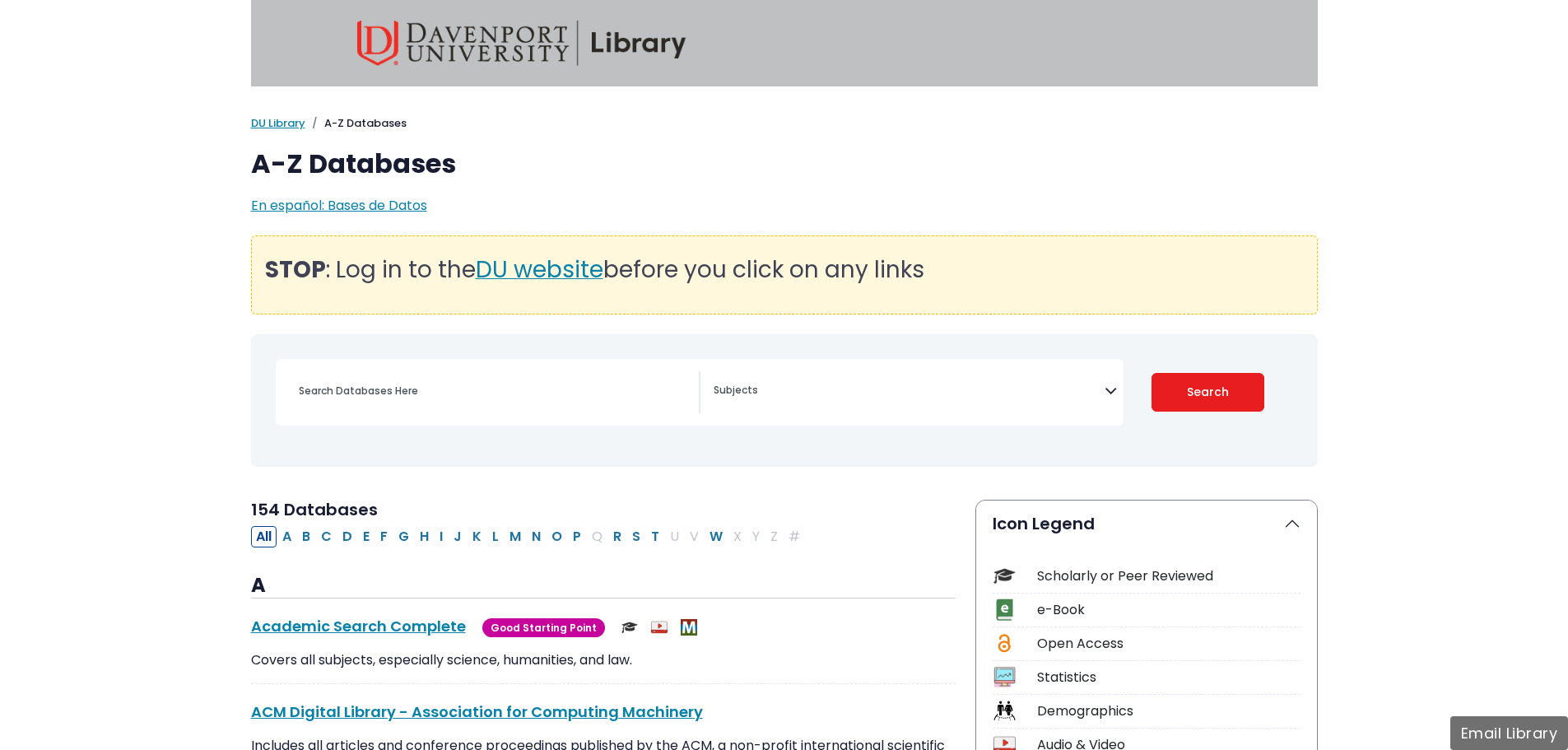
select select "Database Subject Filter"
click at [280, 623] on link "Academic Search Complete This link opens in a new window" at bounding box center [358, 625] width 215 height 20
